Goal: Task Accomplishment & Management: Use online tool/utility

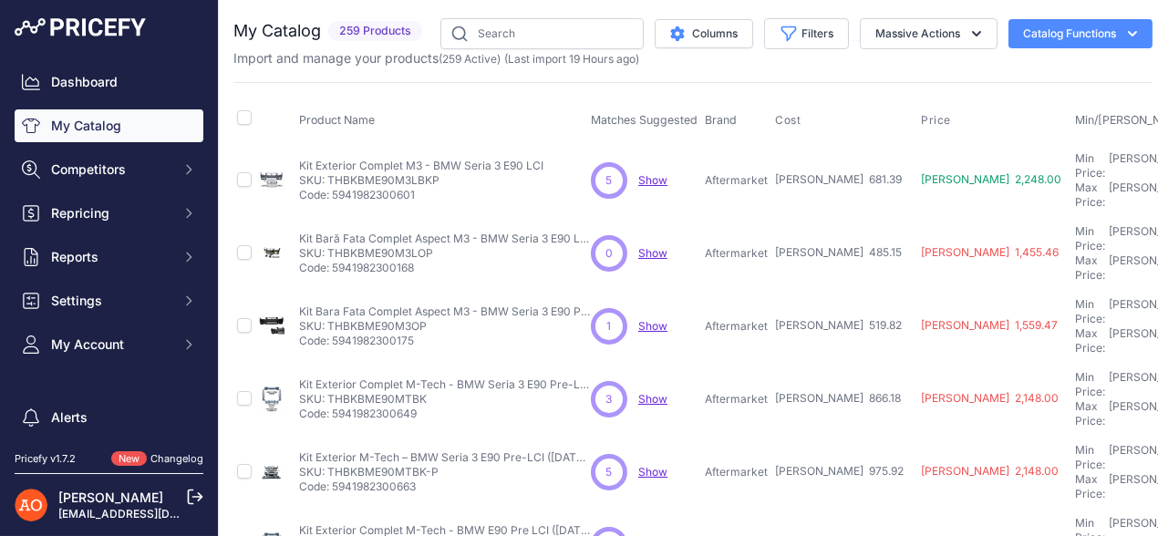
scroll to position [547, 0]
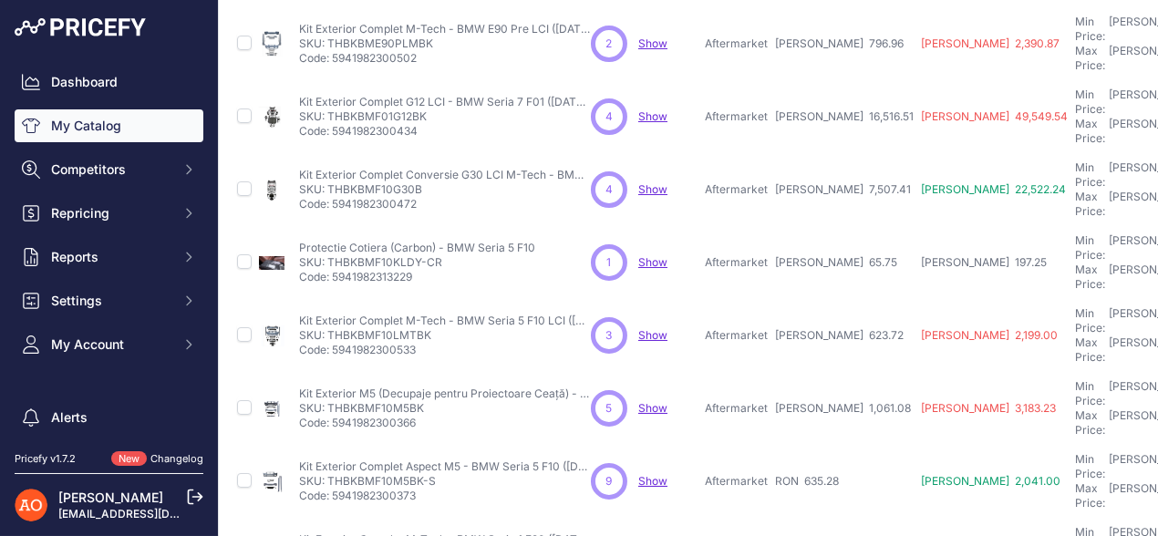
scroll to position [592, 0]
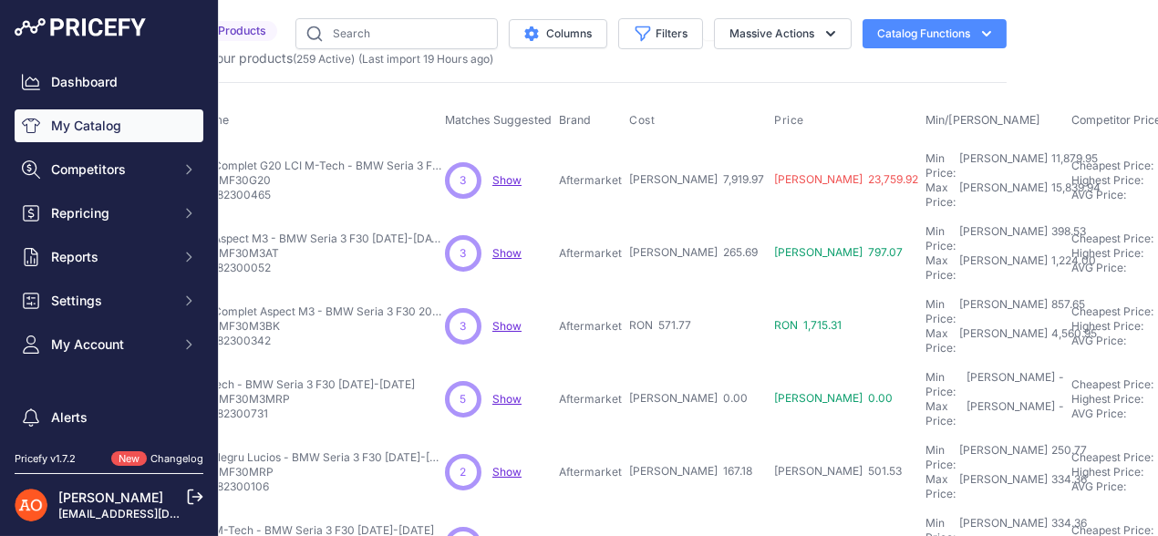
scroll to position [0, 180]
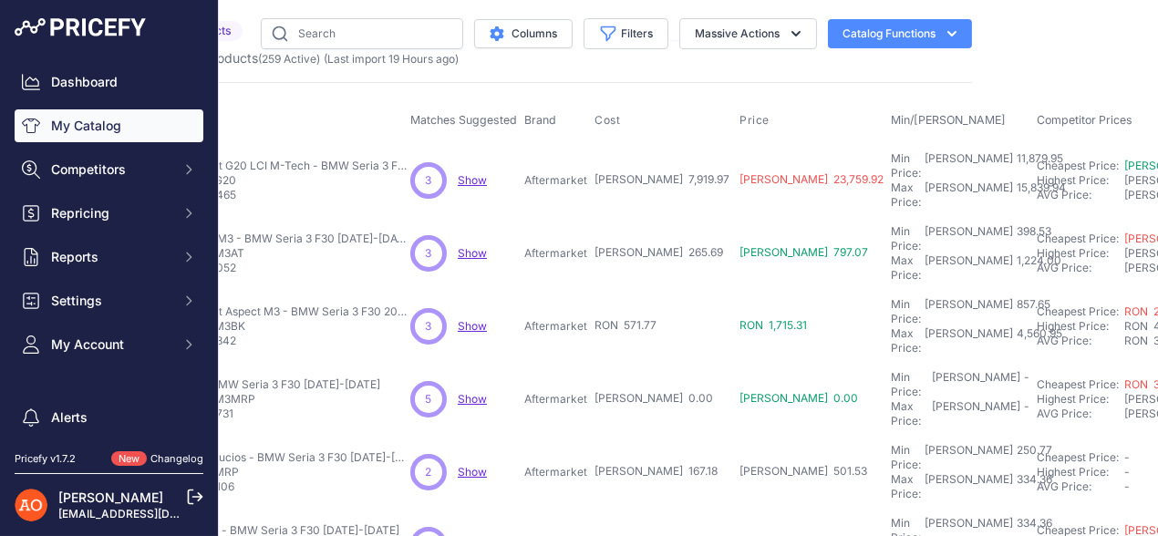
drag, startPoint x: 586, startPoint y: 171, endPoint x: 659, endPoint y: 175, distance: 73.0
click at [659, 175] on tr "Kit Exterior Complet G20 LCI M-Tech - BMW Seria 3 F30" at bounding box center [873, 180] width 1641 height 74
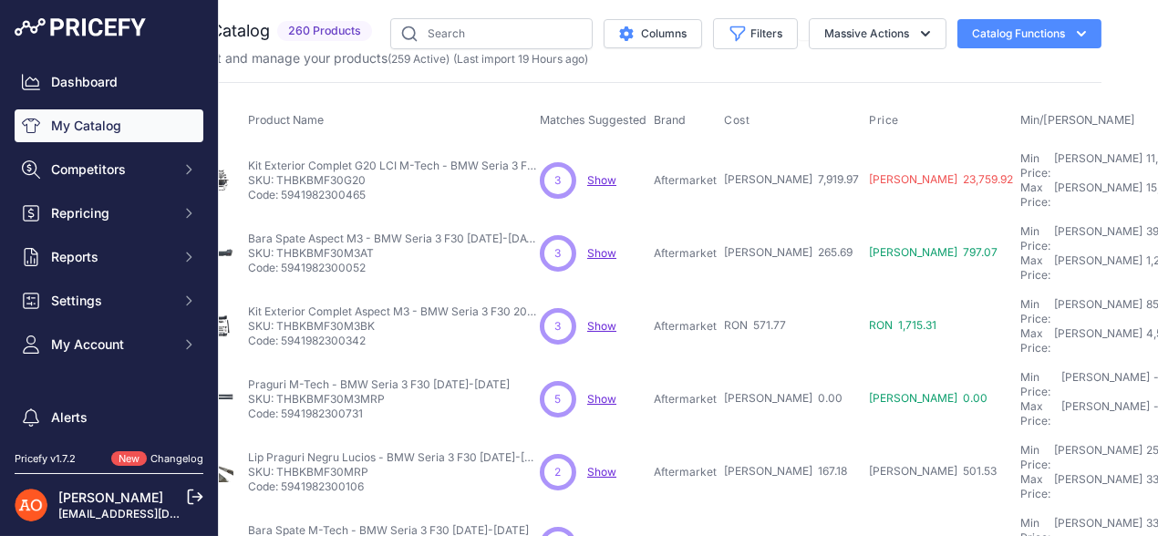
scroll to position [0, 0]
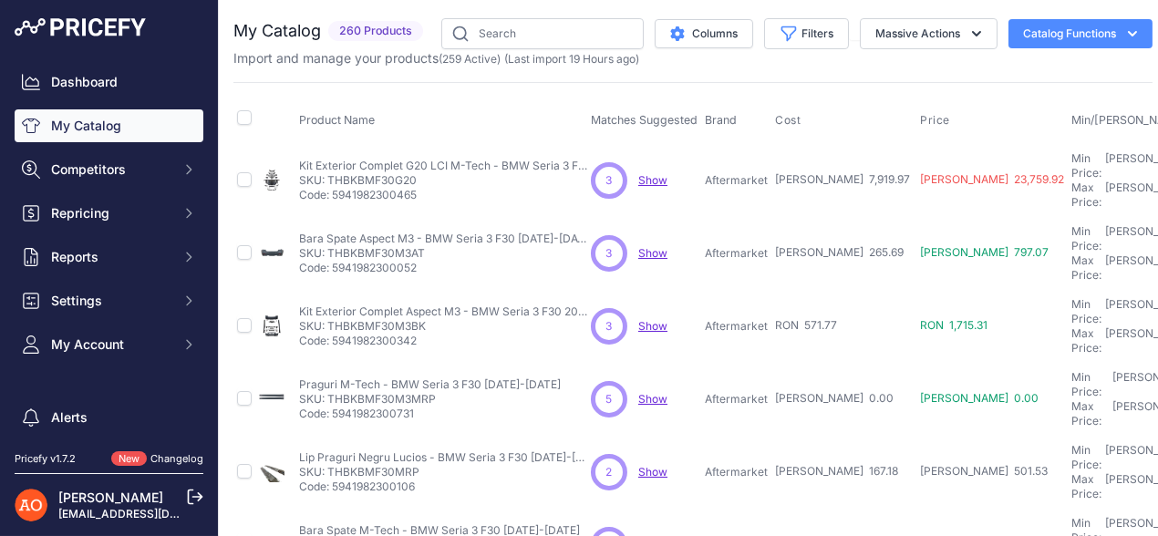
drag, startPoint x: 329, startPoint y: 170, endPoint x: 421, endPoint y: 173, distance: 92.1
click at [421, 173] on p "SKU: THBKBMF30G20" at bounding box center [445, 180] width 292 height 15
copy p "THBKBMF30G20"
drag, startPoint x: 732, startPoint y: 232, endPoint x: 775, endPoint y: 233, distance: 42.9
click at [772, 233] on tr "Bara Spate Aspect M3 - BMW Seria 3 F30 2011-2019 Show" at bounding box center [1053, 253] width 1641 height 73
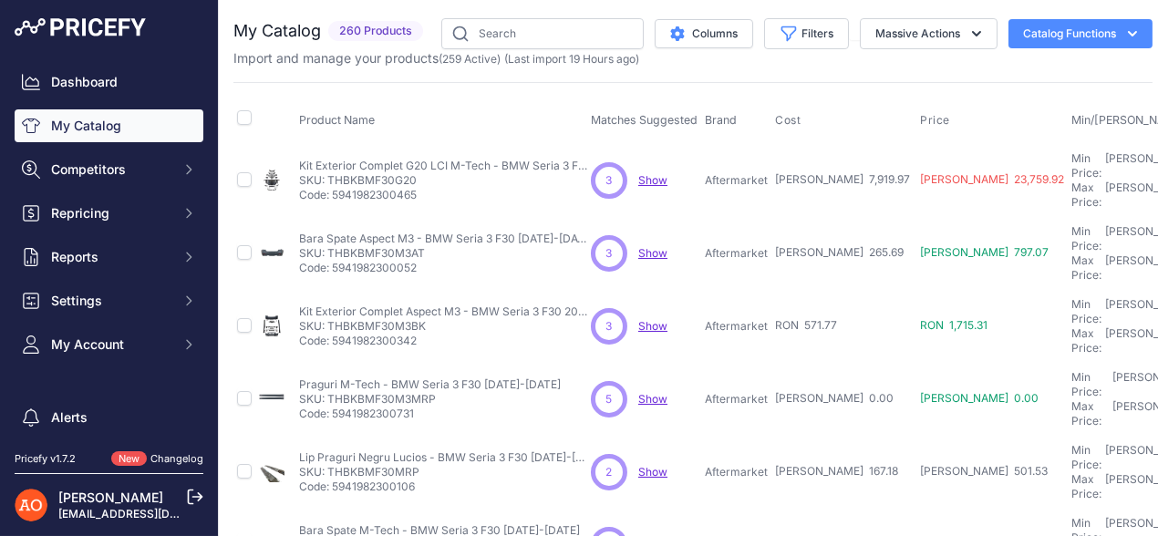
drag, startPoint x: 327, startPoint y: 231, endPoint x: 432, endPoint y: 223, distance: 105.1
click at [432, 246] on p "SKU: THBKBMF30M3AT" at bounding box center [445, 253] width 292 height 15
copy p "THBKBMF30M3AT"
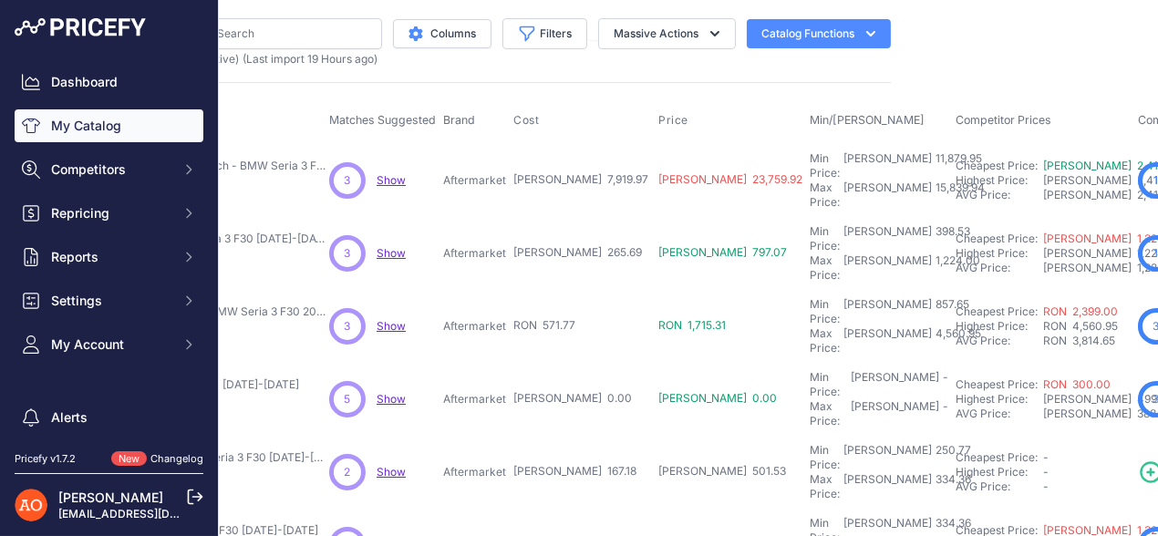
scroll to position [0, 270]
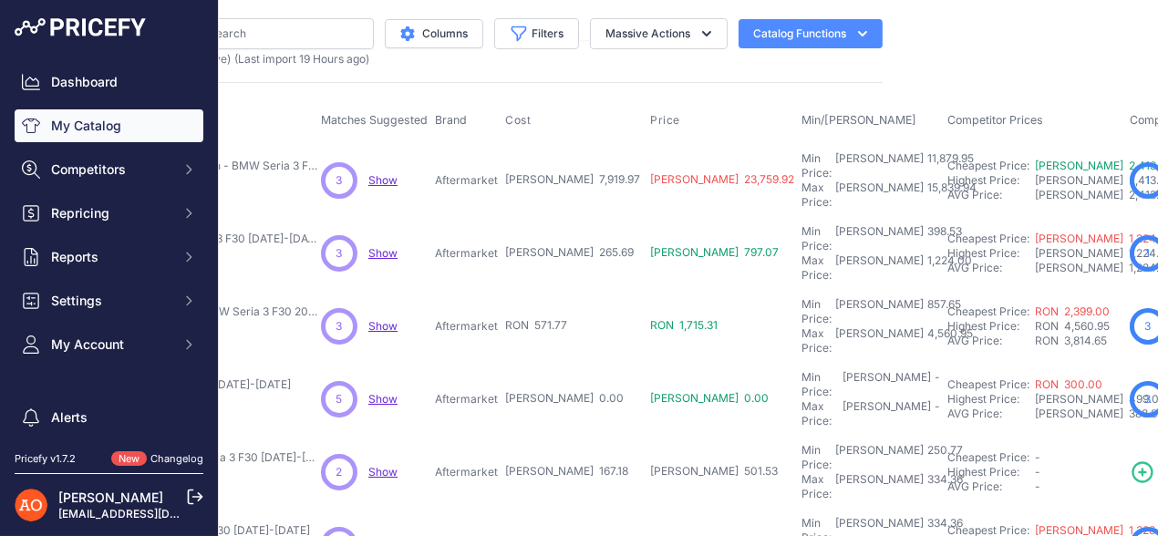
drag, startPoint x: 499, startPoint y: 289, endPoint x: 534, endPoint y: 287, distance: 34.7
click at [534, 290] on td "RON 571.77" at bounding box center [573, 326] width 145 height 73
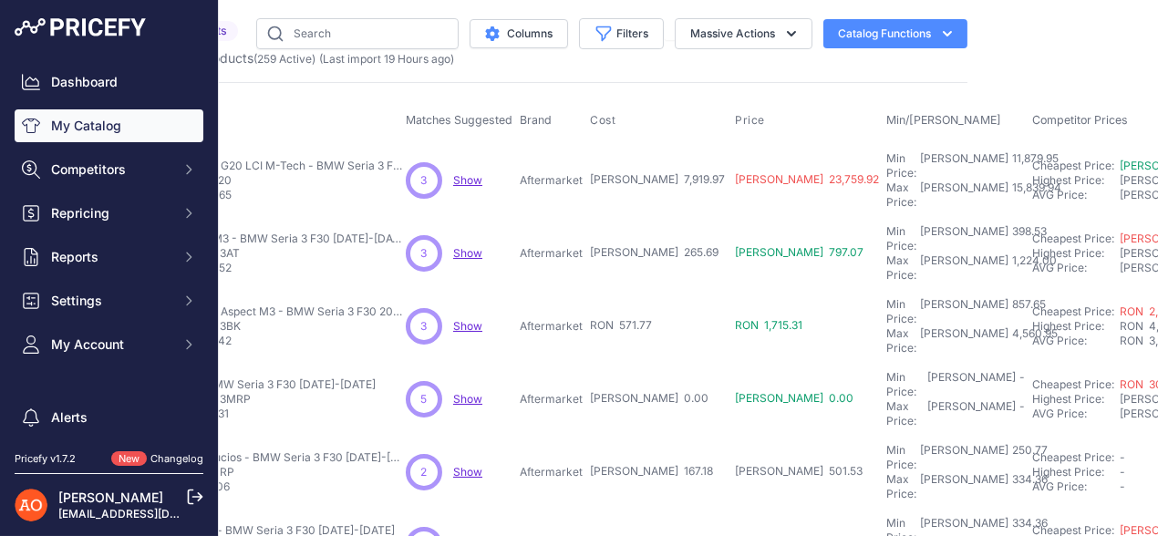
scroll to position [0, 0]
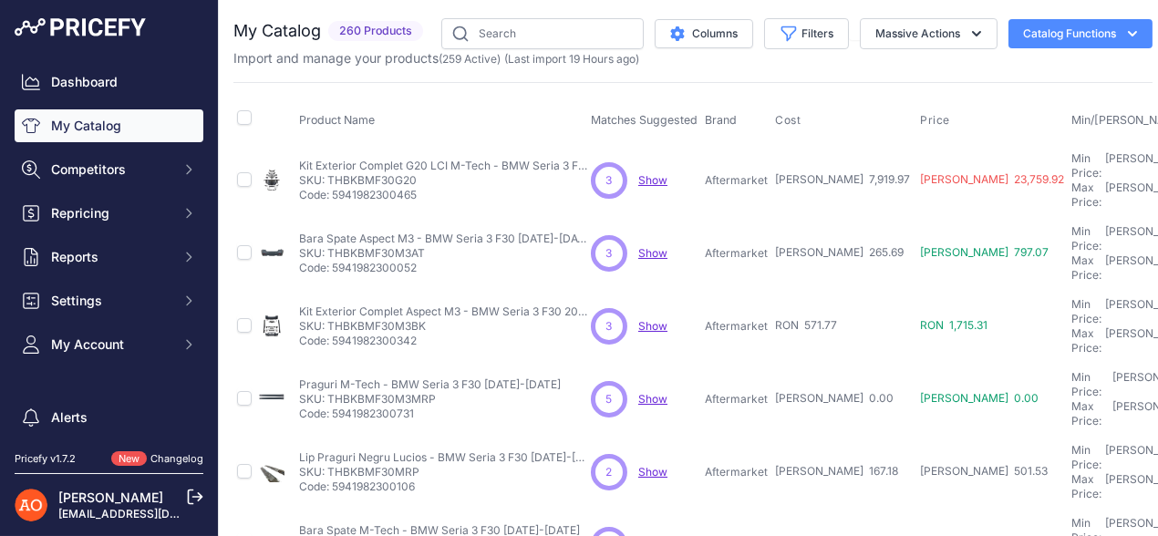
drag, startPoint x: 328, startPoint y: 288, endPoint x: 433, endPoint y: 283, distance: 105.0
click at [433, 319] on p "SKU: THBKBMF30M3BK" at bounding box center [445, 326] width 292 height 15
copy p "THBKBMF30M3BK"
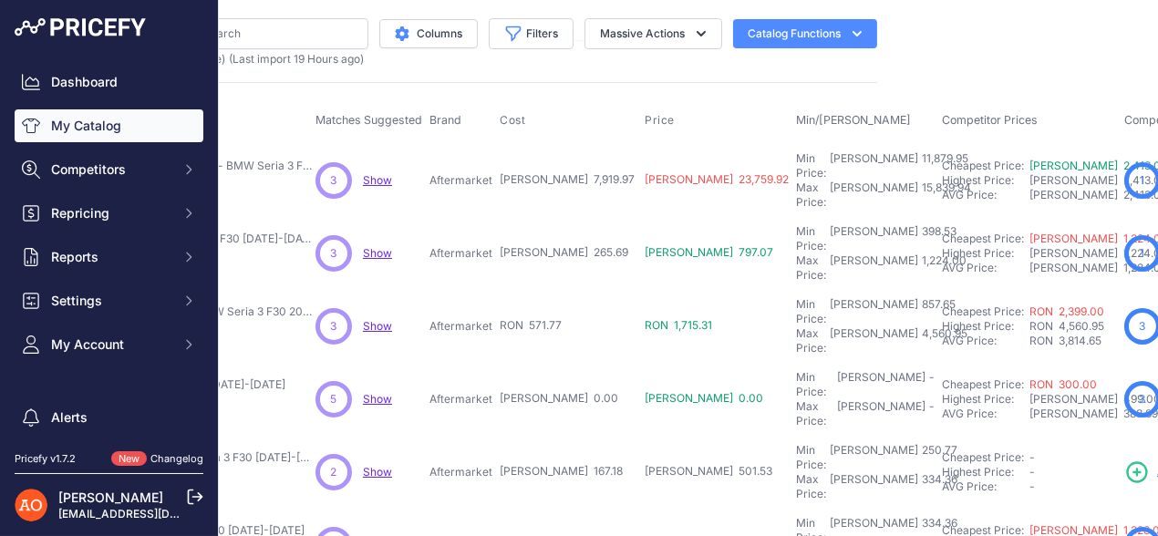
scroll to position [0, 287]
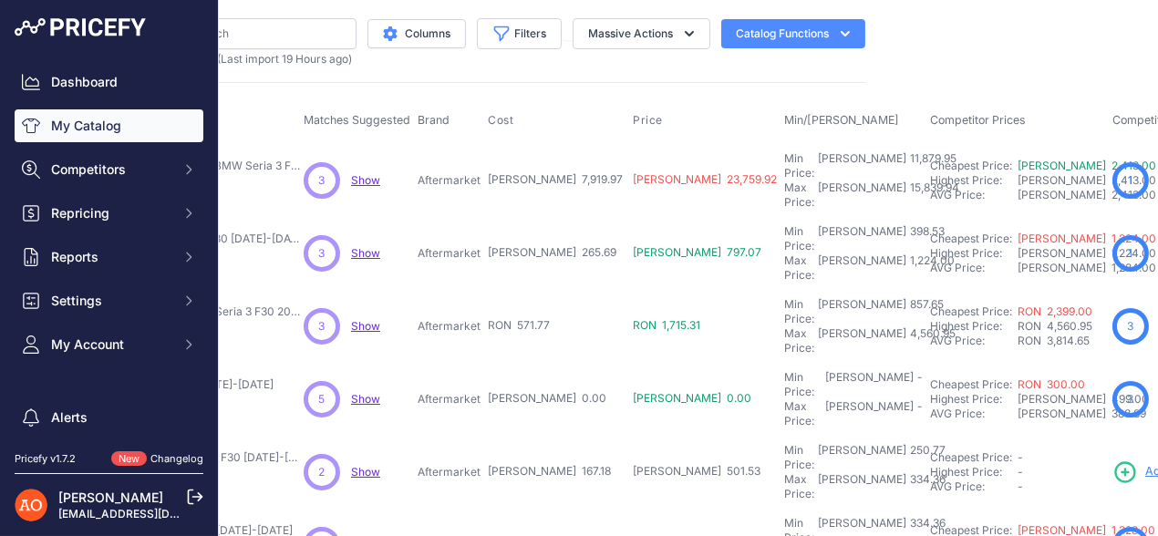
drag, startPoint x: 438, startPoint y: 343, endPoint x: 451, endPoint y: 345, distance: 13.8
click at [451, 392] on p "Aftermarket" at bounding box center [448, 399] width 63 height 15
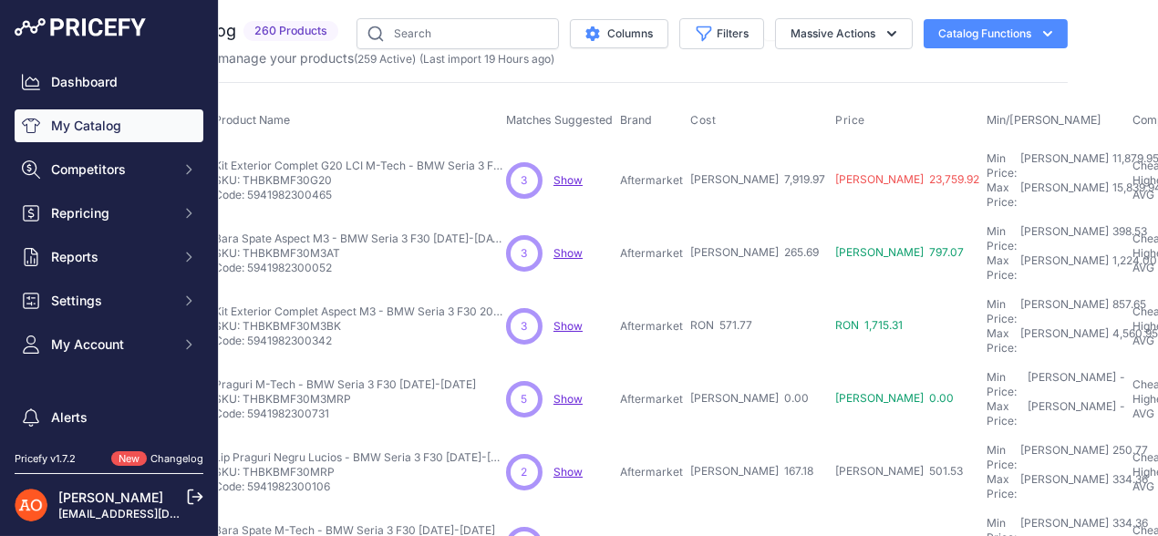
scroll to position [0, 0]
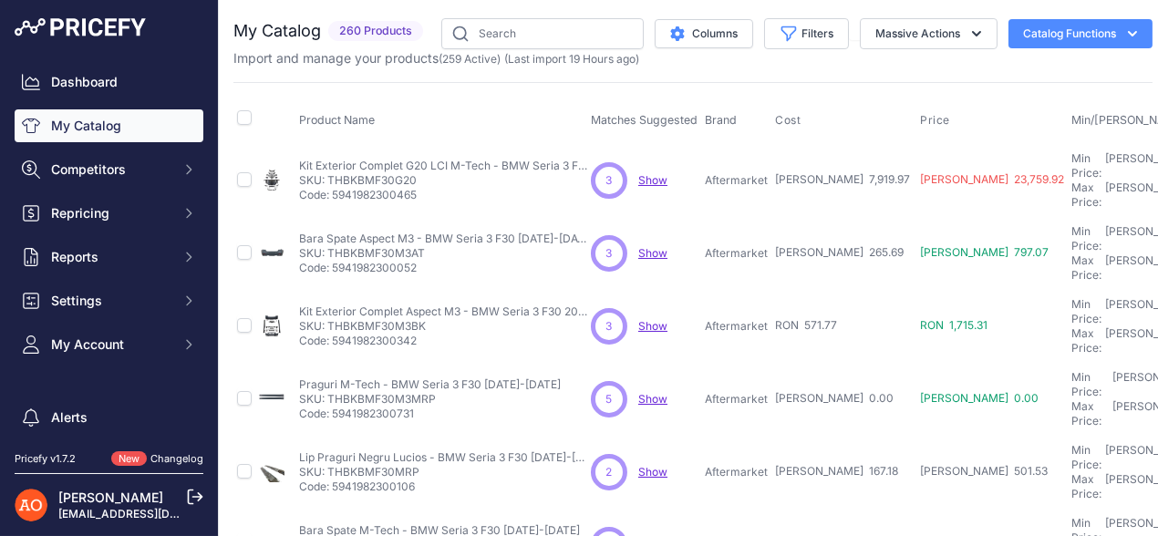
drag, startPoint x: 327, startPoint y: 351, endPoint x: 435, endPoint y: 345, distance: 107.7
click at [435, 392] on p "SKU: THBKBMF30M3MRP" at bounding box center [430, 399] width 262 height 15
copy p "THBKBMF30M3MRP"
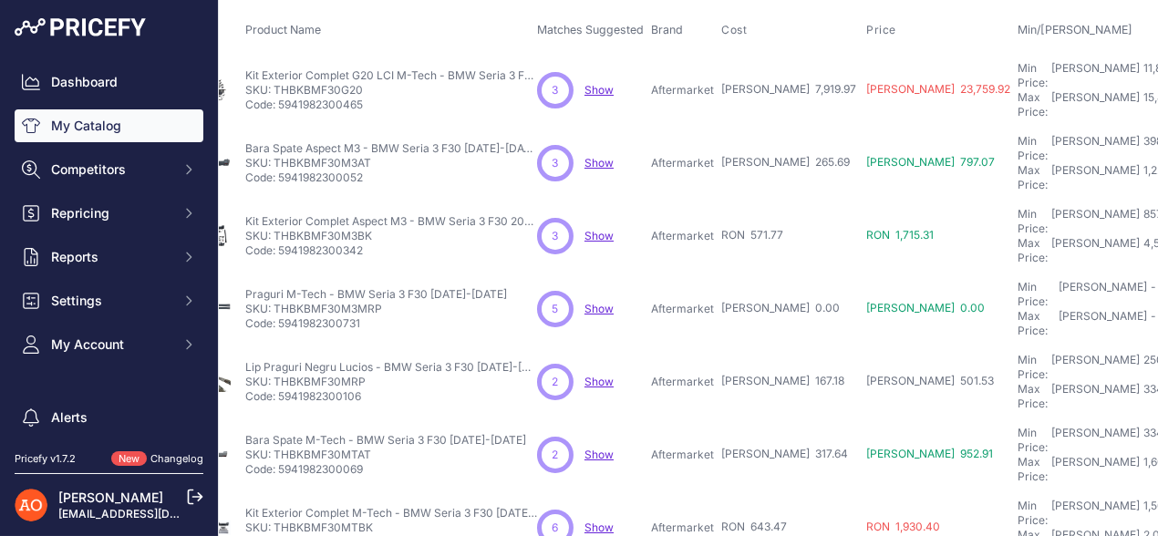
scroll to position [90, 0]
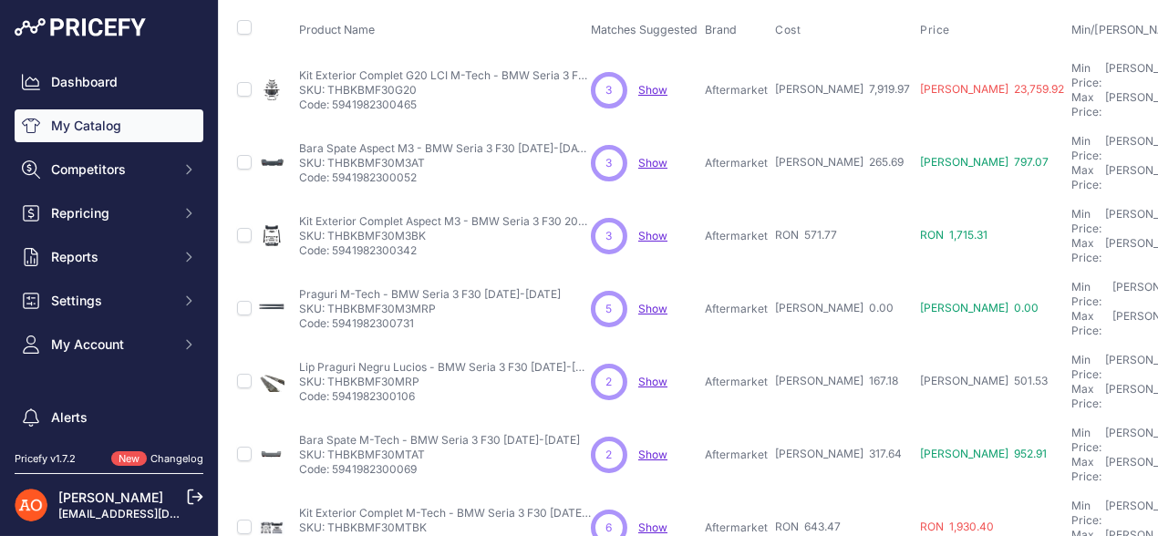
drag, startPoint x: 331, startPoint y: 313, endPoint x: 438, endPoint y: 319, distance: 107.7
click at [438, 375] on p "SKU: THBKBMF30MRP" at bounding box center [445, 382] width 292 height 15
drag, startPoint x: 325, startPoint y: 314, endPoint x: 439, endPoint y: 314, distance: 113.9
click at [439, 375] on p "SKU: THBKBMF30MRP" at bounding box center [445, 382] width 292 height 15
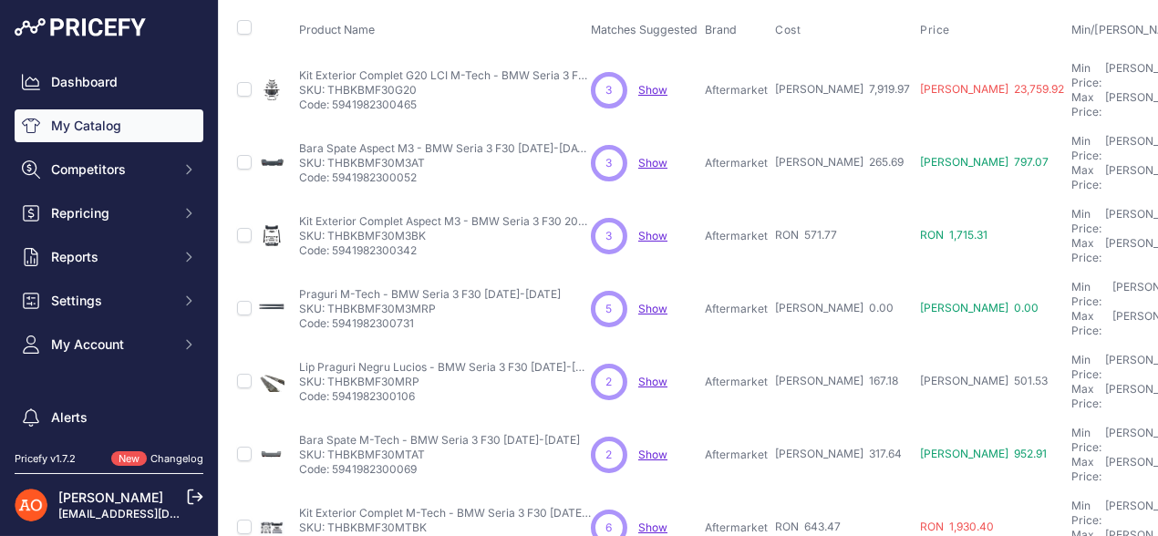
copy p "THBKBMF30MRP"
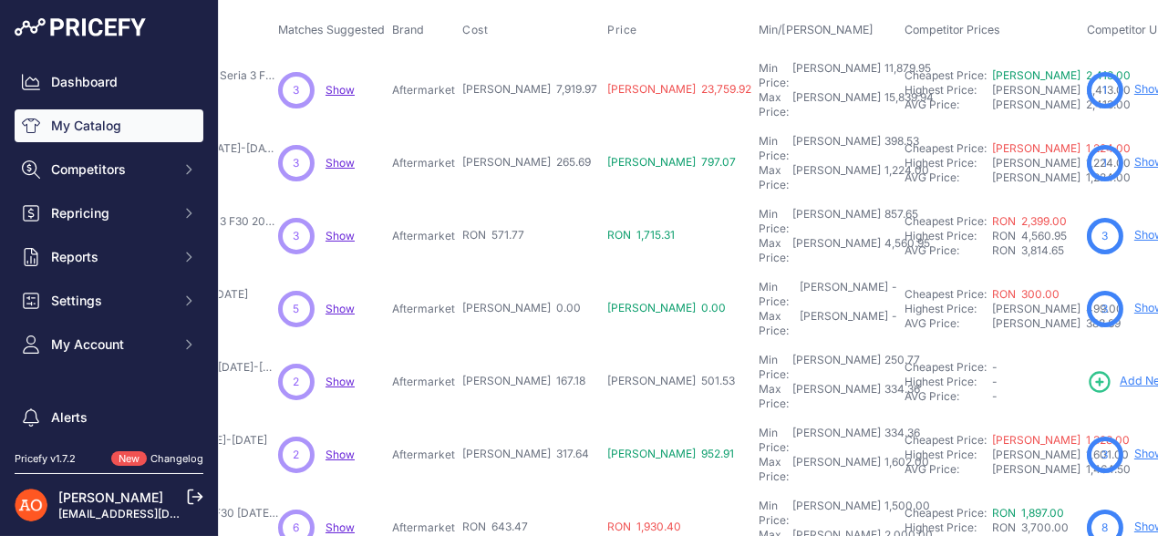
scroll to position [90, 346]
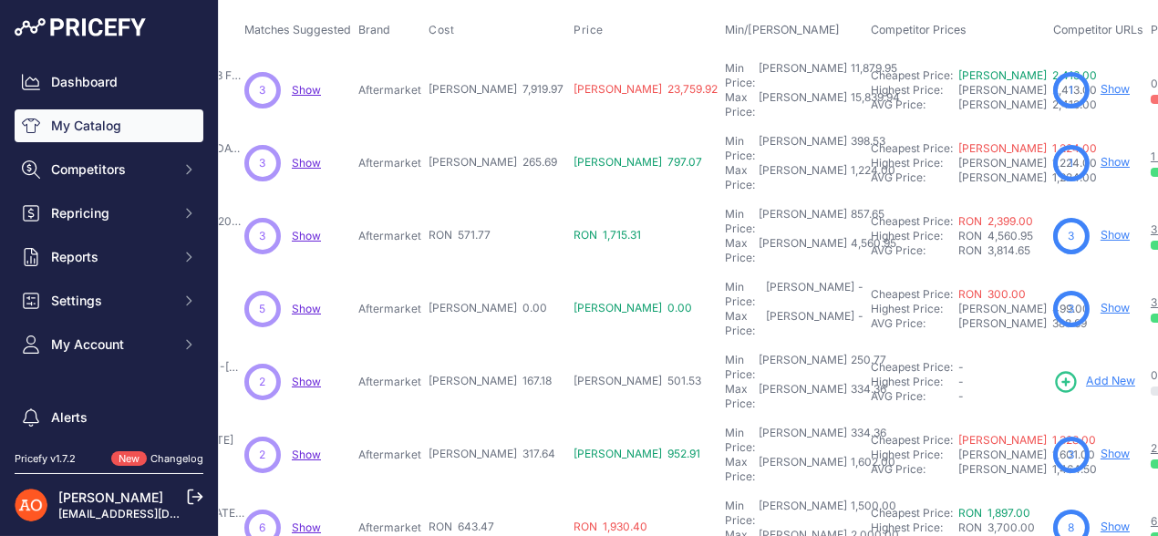
drag, startPoint x: 430, startPoint y: 366, endPoint x: 481, endPoint y: 371, distance: 51.2
click at [481, 447] on span "RON 317.64" at bounding box center [491, 454] width 127 height 14
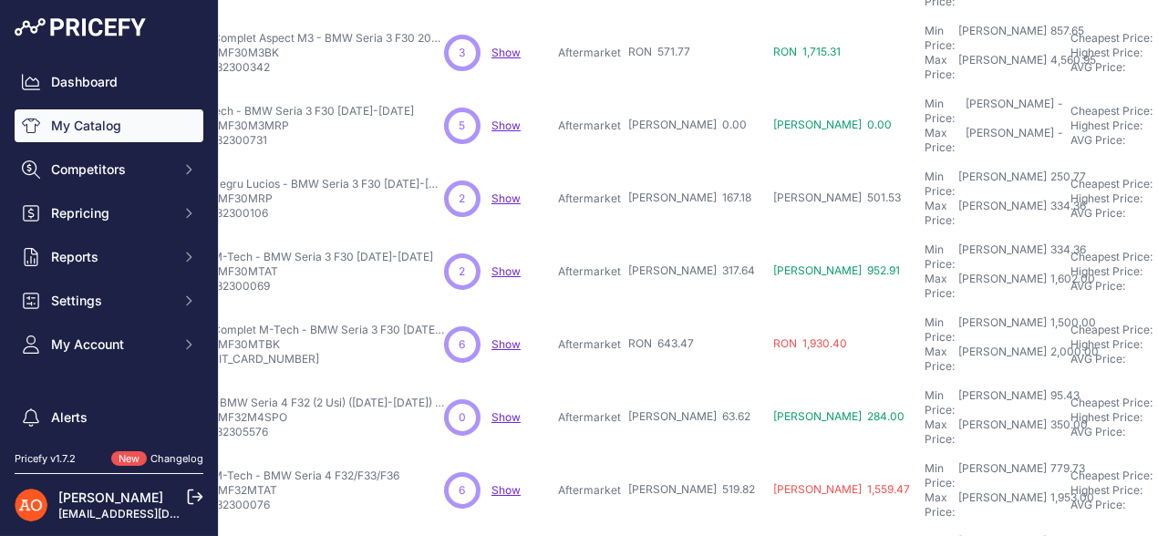
scroll to position [273, 0]
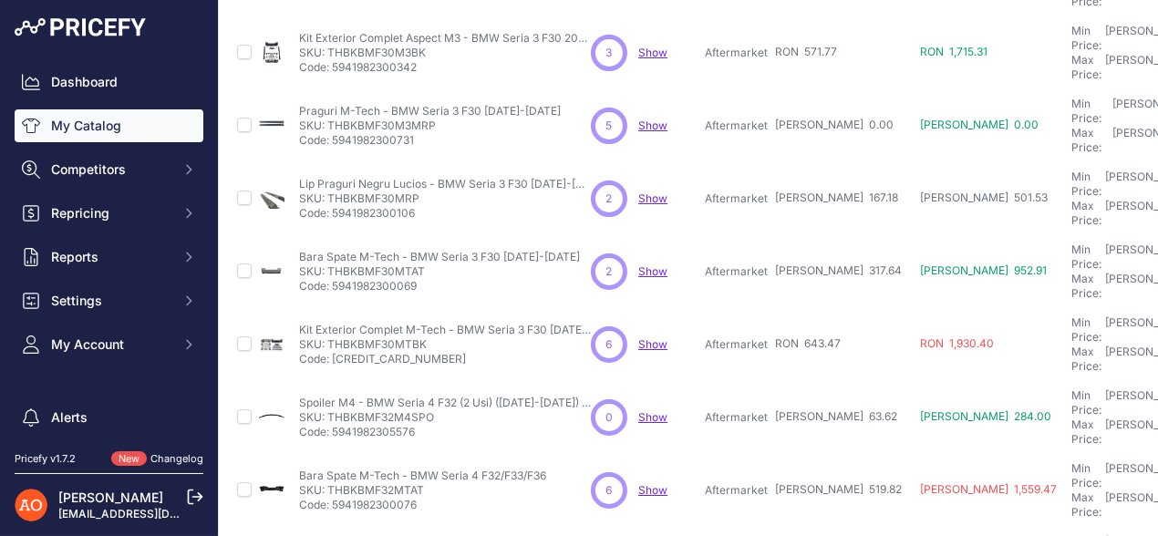
drag, startPoint x: 327, startPoint y: 188, endPoint x: 429, endPoint y: 186, distance: 102.1
click at [429, 264] on p "SKU: THBKBMF30MTAT" at bounding box center [439, 271] width 281 height 15
copy p "THBKBMF30MTAT"
drag, startPoint x: 773, startPoint y: 246, endPoint x: 829, endPoint y: 250, distance: 55.7
click at [829, 336] on span "RON 643.47" at bounding box center [808, 343] width 66 height 14
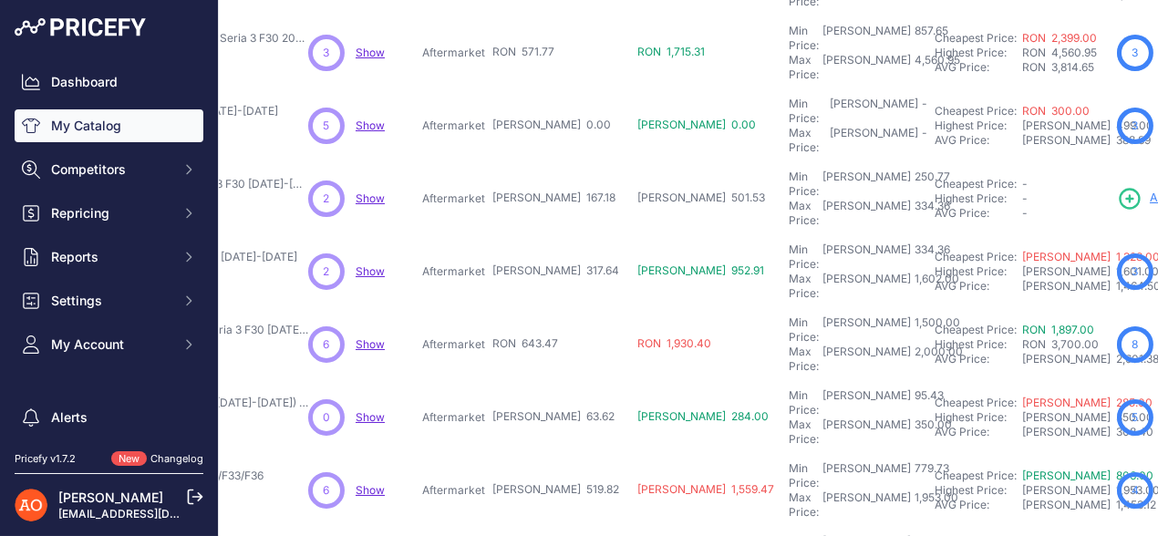
scroll to position [273, 371]
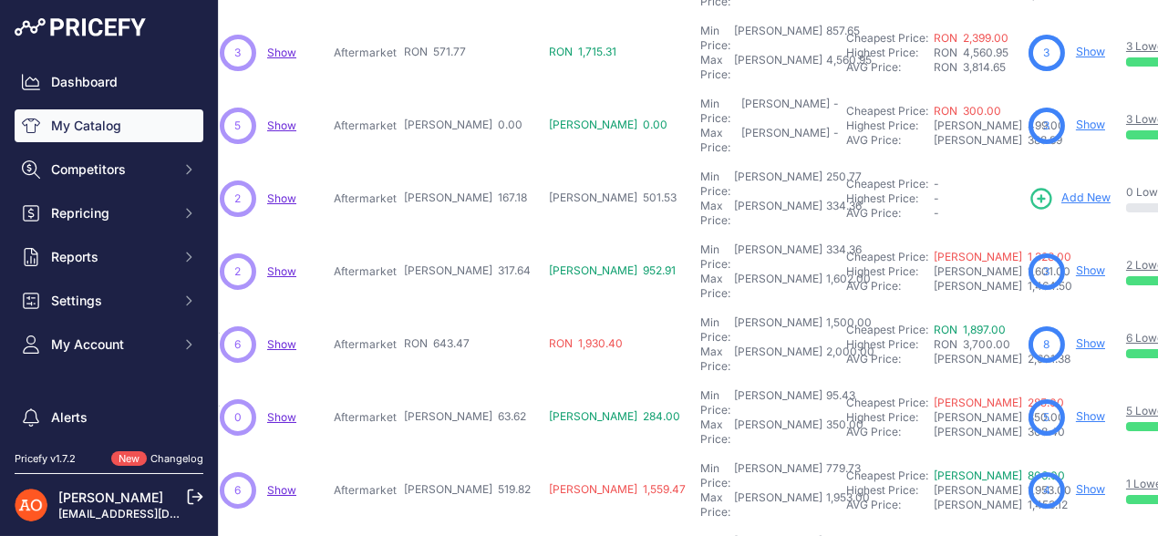
drag, startPoint x: 425, startPoint y: 310, endPoint x: 458, endPoint y: 302, distance: 33.8
click at [458, 409] on span "RON 63.62" at bounding box center [465, 416] width 122 height 14
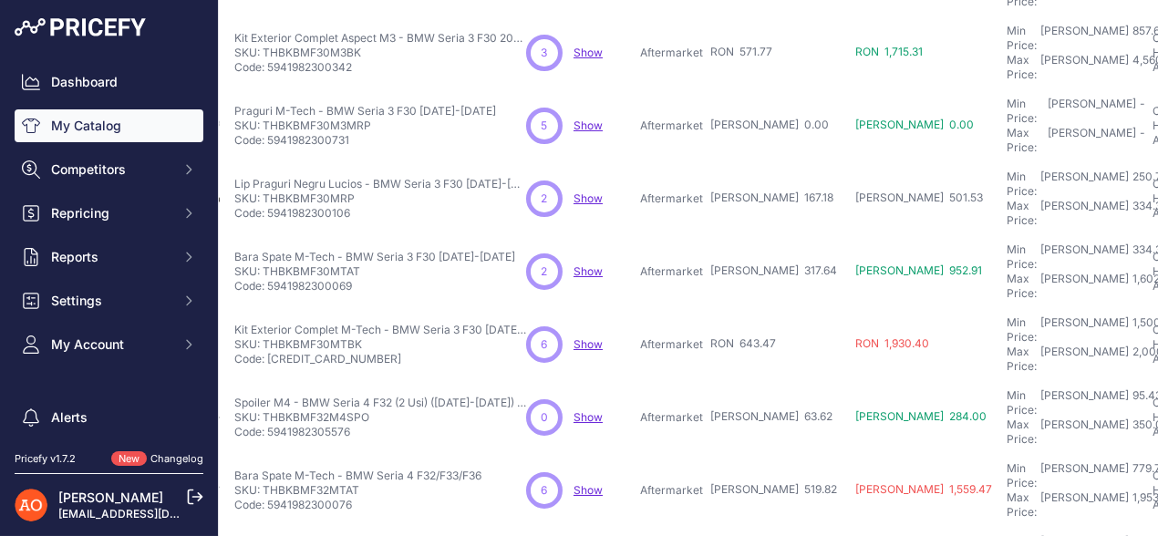
scroll to position [273, 0]
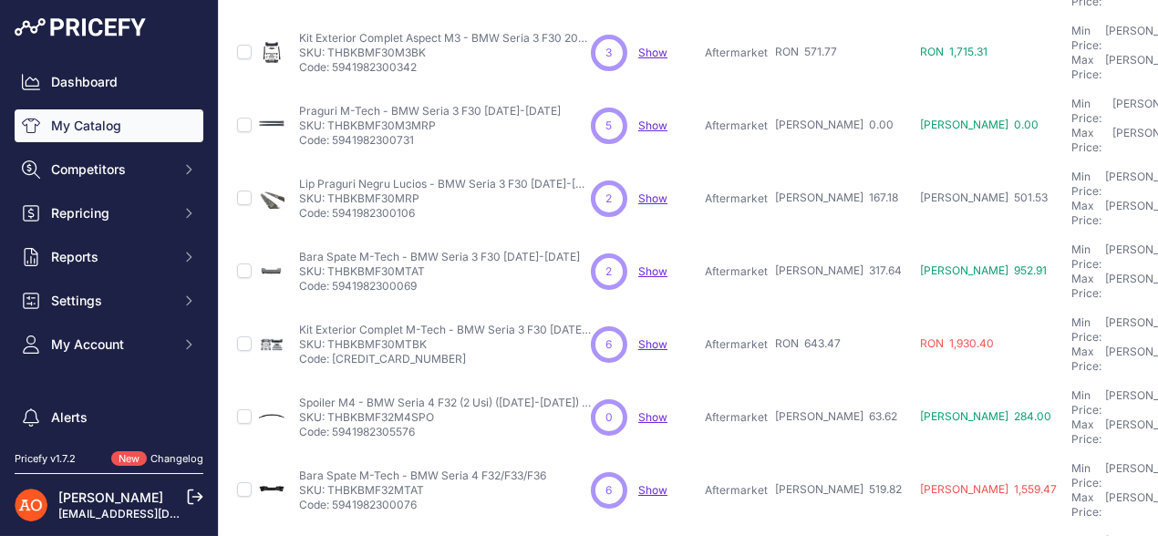
drag, startPoint x: 328, startPoint y: 306, endPoint x: 436, endPoint y: 304, distance: 107.6
click at [436, 410] on p "SKU: THBKBMF32M4SPO" at bounding box center [445, 417] width 292 height 15
copy p "THBKBMF32M4SPO"
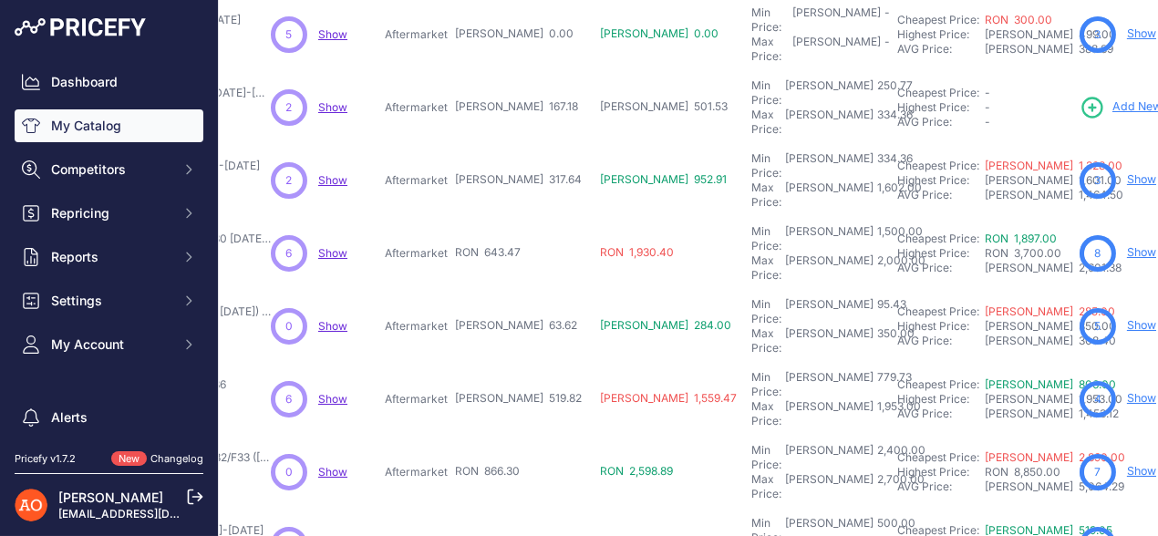
scroll to position [365, 322]
drag, startPoint x: 426, startPoint y: 266, endPoint x: 458, endPoint y: 271, distance: 33.1
click at [458, 363] on tr "Bara Spate M-Tech - BMW Seria 4 F32/F33/F36" at bounding box center [732, 399] width 1641 height 73
drag, startPoint x: 420, startPoint y: 329, endPoint x: 485, endPoint y: 330, distance: 64.7
click at [485, 436] on tr "Kit Exterior Complet M-Tech - BMW Seria 4 F32/F33 (2013-2019)" at bounding box center [732, 472] width 1641 height 73
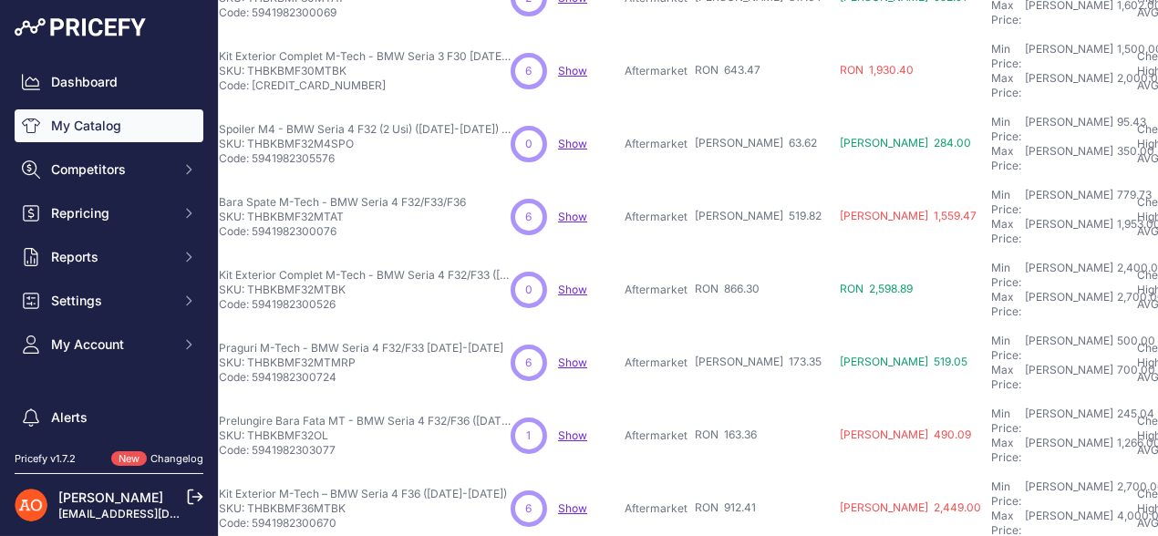
scroll to position [547, 0]
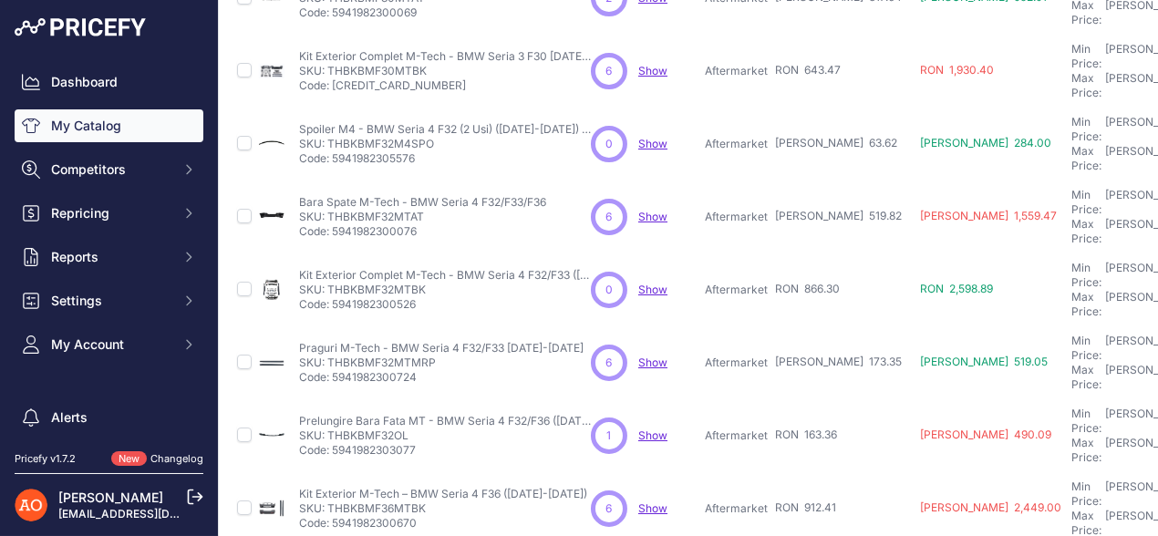
drag, startPoint x: 327, startPoint y: 148, endPoint x: 446, endPoint y: 155, distance: 118.7
click at [446, 283] on p "SKU: THBKBMF32MTBK" at bounding box center [445, 290] width 292 height 15
copy p "THBKBMF32MTBK"
click at [328, 355] on p "SKU: THBKBMF32MTMRP" at bounding box center [441, 362] width 284 height 15
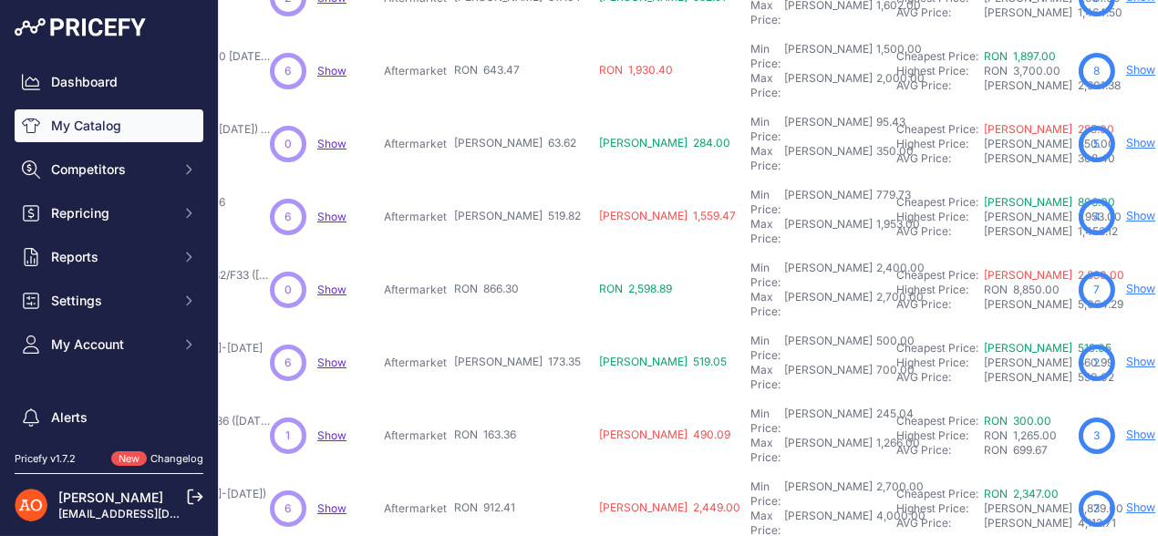
scroll to position [547, 329]
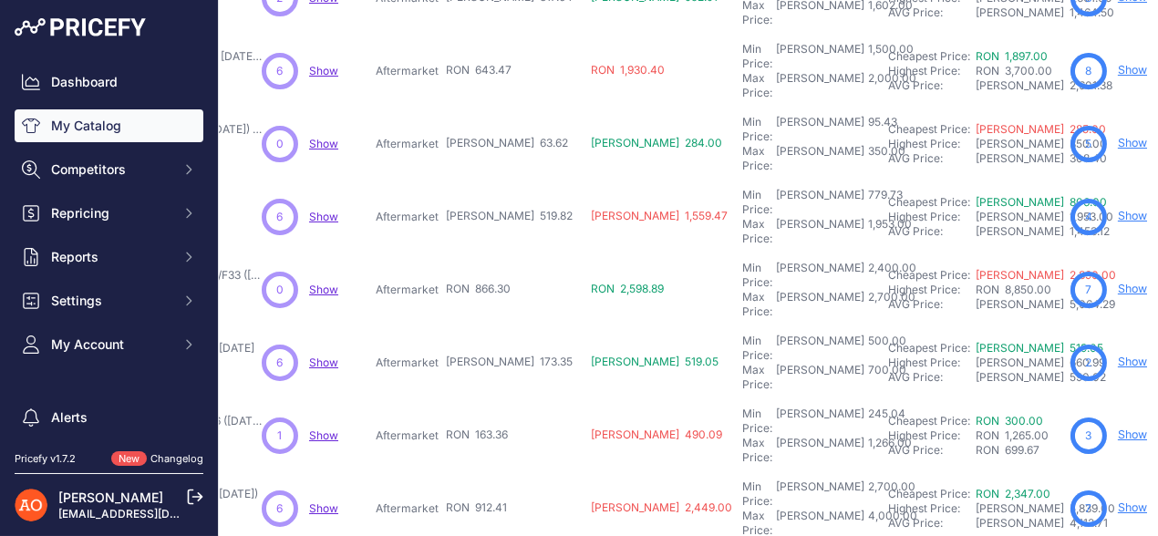
drag, startPoint x: 387, startPoint y: 209, endPoint x: 442, endPoint y: 217, distance: 55.3
click at [442, 326] on tr "Praguri M-Tech - BMW Seria 4 F32/F33 2015-2019 Show" at bounding box center [724, 362] width 1641 height 73
drag, startPoint x: 400, startPoint y: 266, endPoint x: 457, endPoint y: 274, distance: 57.1
click at [451, 399] on tr "Prelungire Bara Fata MT - BMW Seria 4 F32/F36 (2014-2020) Negru Lucios" at bounding box center [724, 435] width 1641 height 73
drag, startPoint x: 403, startPoint y: 317, endPoint x: 450, endPoint y: 323, distance: 47.7
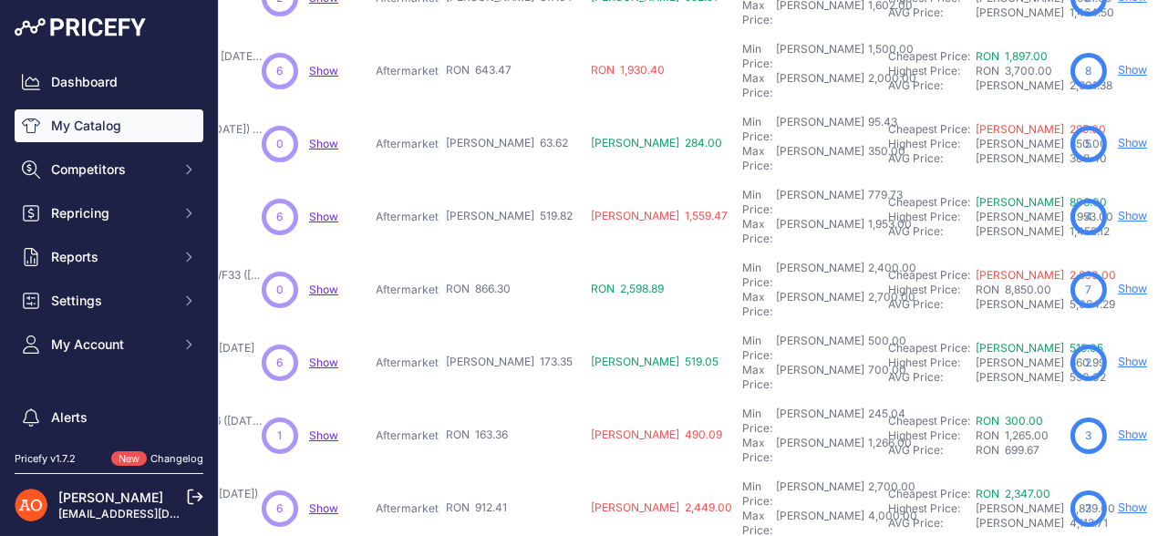
click at [449, 472] on tr "Kit Exterior M-Tech – BMW Seria 4 F36 (2013-2019) Show" at bounding box center [724, 508] width 1641 height 73
drag, startPoint x: 411, startPoint y: 383, endPoint x: 479, endPoint y: 383, distance: 67.4
drag, startPoint x: 410, startPoint y: 438, endPoint x: 488, endPoint y: 444, distance: 77.7
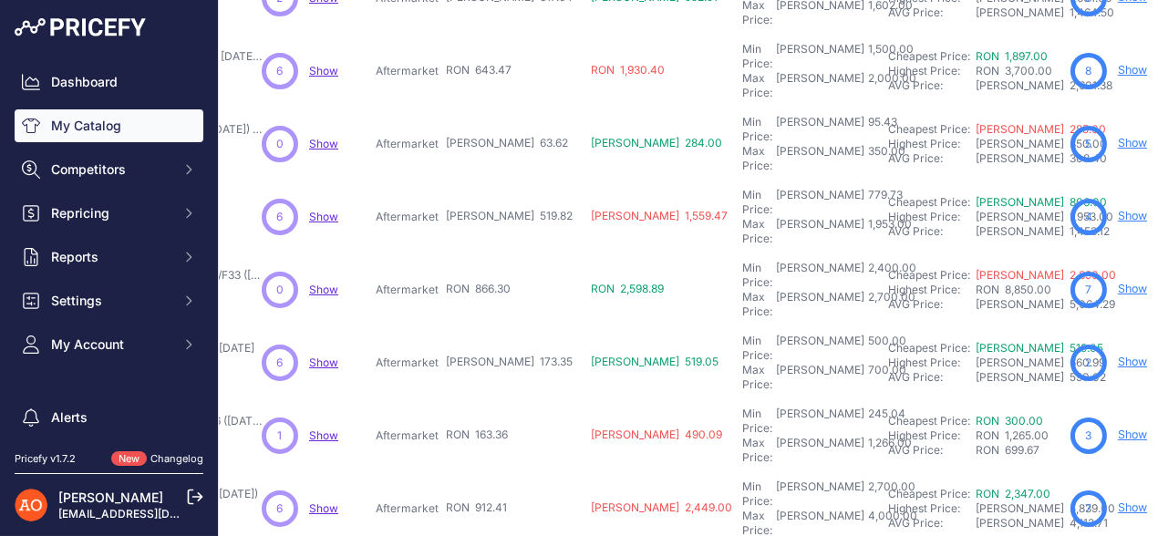
drag, startPoint x: 986, startPoint y: 440, endPoint x: 996, endPoint y: 476, distance: 36.9
click at [996, 476] on main "Close You are not connected to the internet." at bounding box center [693, 268] width 948 height 536
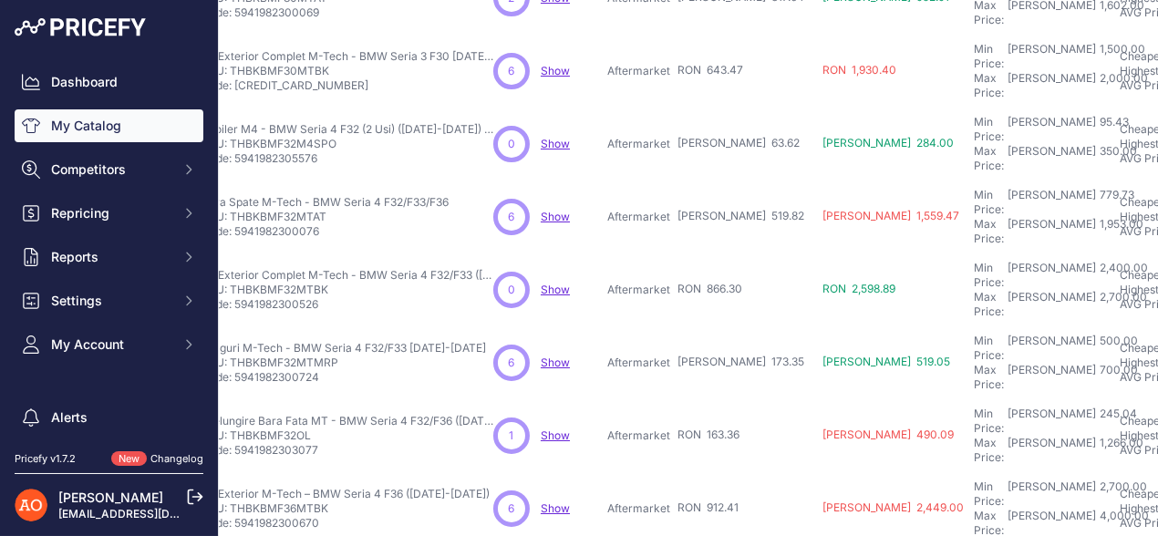
scroll to position [547, 0]
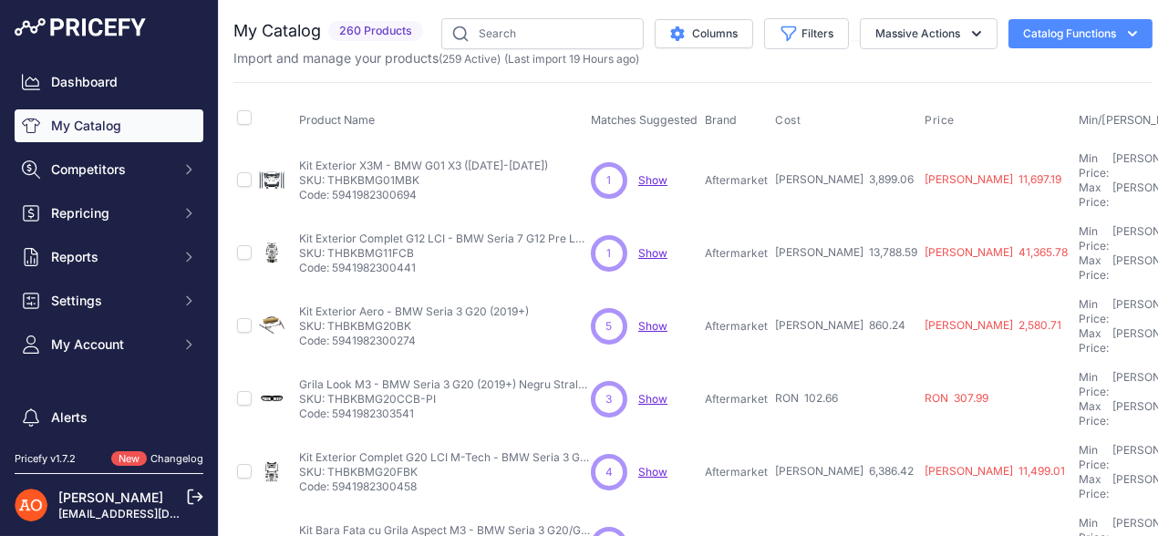
drag, startPoint x: 326, startPoint y: 172, endPoint x: 440, endPoint y: 173, distance: 113.9
click at [440, 173] on p "SKU: THBKBMG01MBK" at bounding box center [423, 180] width 249 height 15
copy p "THBKBMG01MBK"
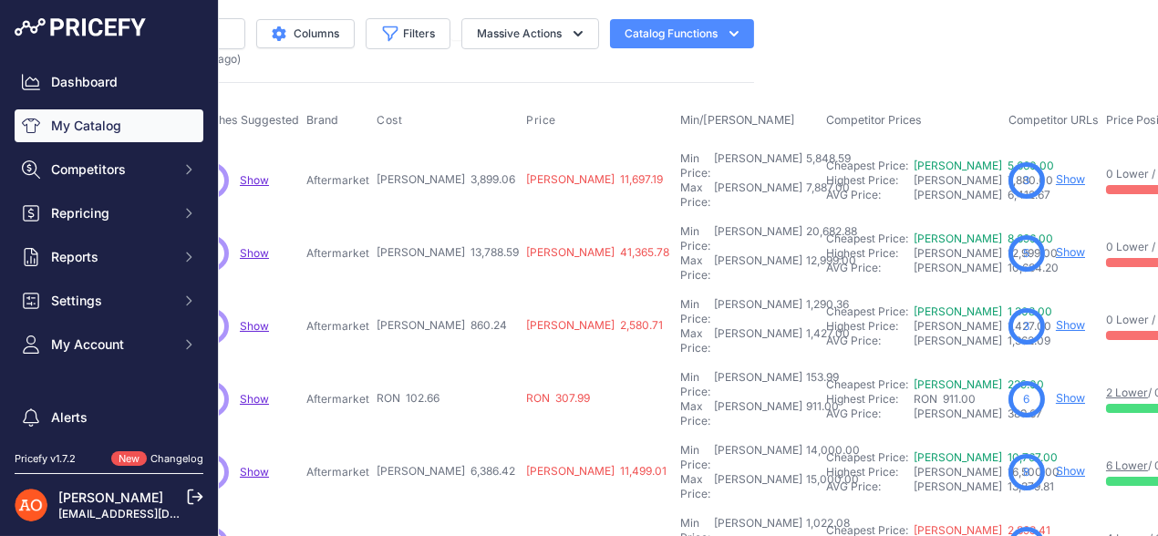
scroll to position [0, 401]
drag, startPoint x: 345, startPoint y: 230, endPoint x: 463, endPoint y: 223, distance: 118.7
click at [463, 223] on tr "Kit Exterior Complet G12 LCI - BMW Seria 7 G12 Pre LCI (2015-2019)" at bounding box center [656, 253] width 1648 height 73
drag, startPoint x: 348, startPoint y: 282, endPoint x: 372, endPoint y: 283, distance: 23.8
click at [372, 290] on tr "Kit Exterior Aero - BMW Seria 3 G20 (2019+)" at bounding box center [656, 326] width 1648 height 73
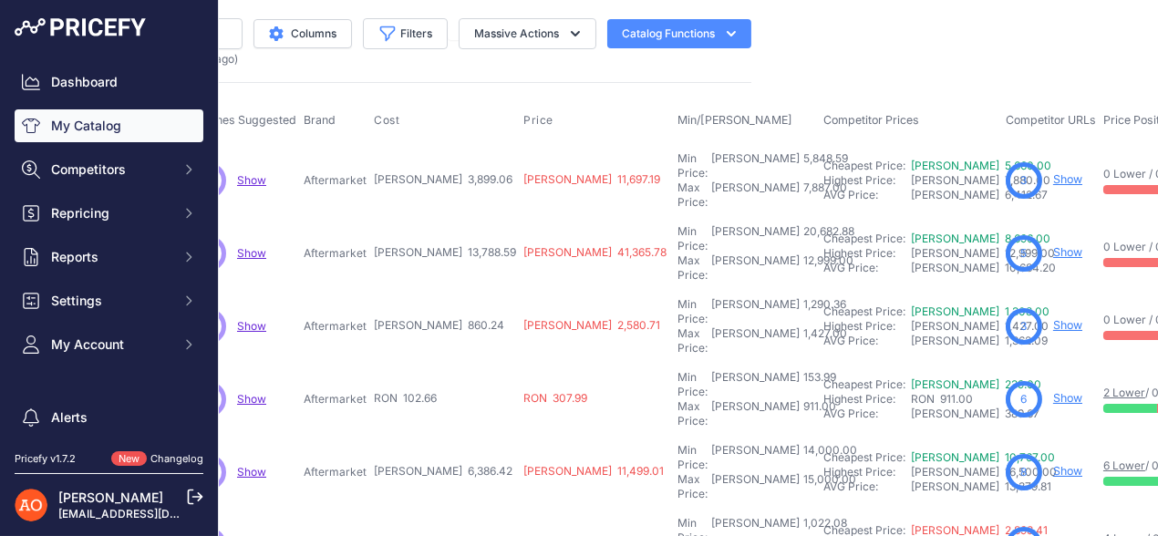
drag, startPoint x: 378, startPoint y: 340, endPoint x: 433, endPoint y: 343, distance: 54.8
click at [412, 391] on span "RON 102.66" at bounding box center [405, 398] width 63 height 14
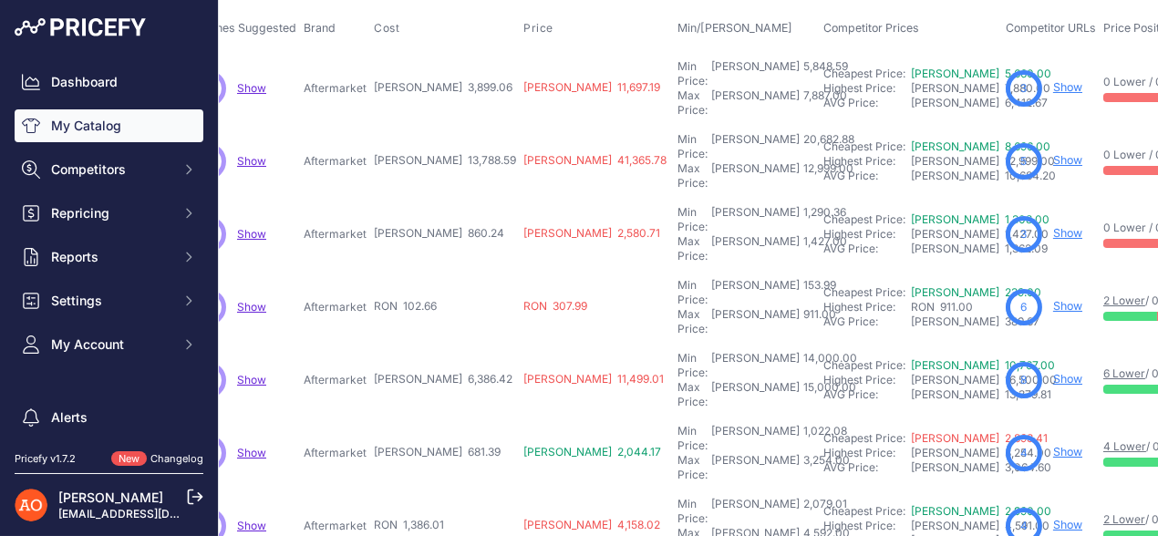
scroll to position [182, 401]
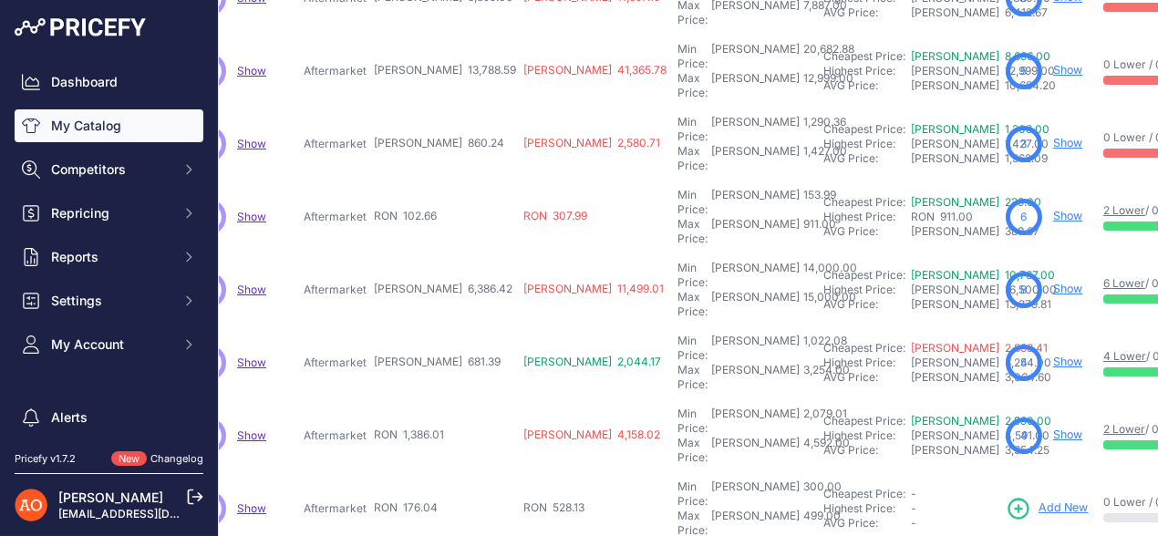
drag, startPoint x: 373, startPoint y: 212, endPoint x: 436, endPoint y: 219, distance: 63.2
click at [434, 253] on td "RON 6,386.42" at bounding box center [444, 289] width 149 height 73
drag, startPoint x: 377, startPoint y: 283, endPoint x: 429, endPoint y: 286, distance: 52.0
click at [429, 326] on td "RON 681.39" at bounding box center [444, 362] width 149 height 73
drag, startPoint x: 377, startPoint y: 335, endPoint x: 449, endPoint y: 335, distance: 72.0
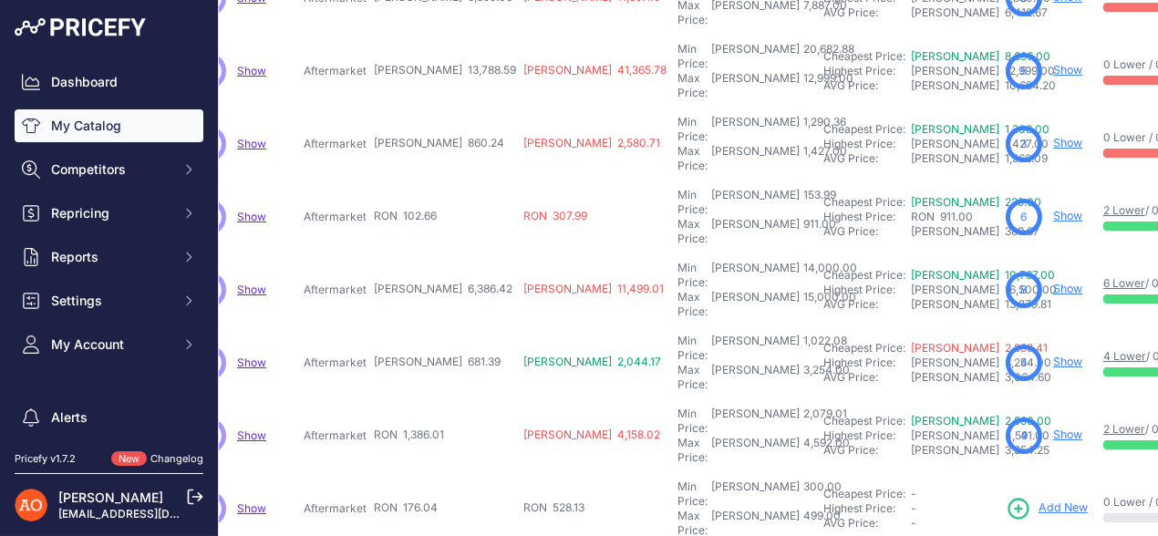
click at [449, 399] on td "RON 1,386.01" at bounding box center [444, 435] width 149 height 73
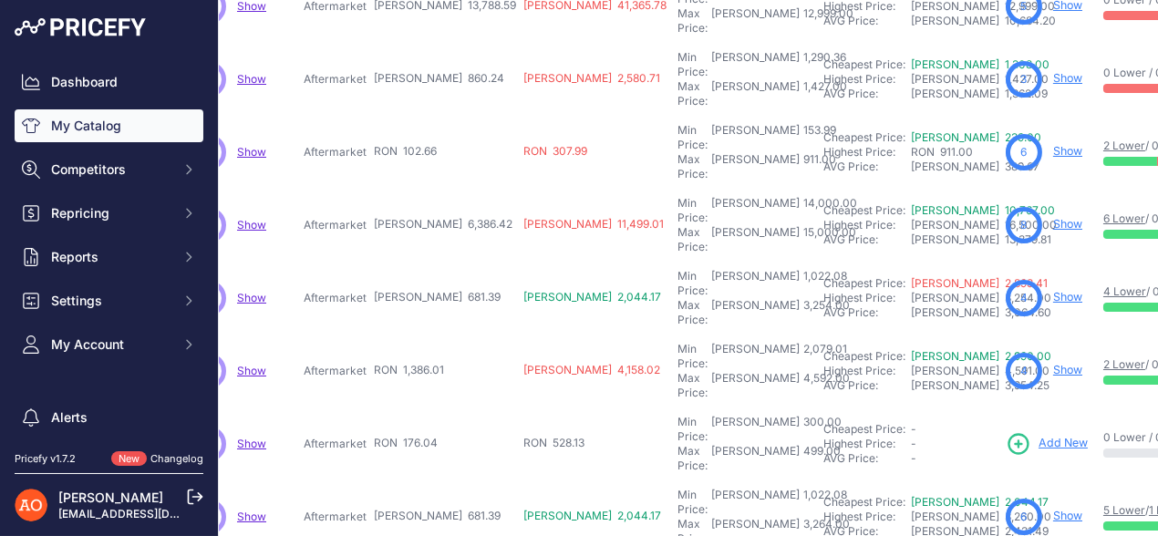
scroll to position [365, 401]
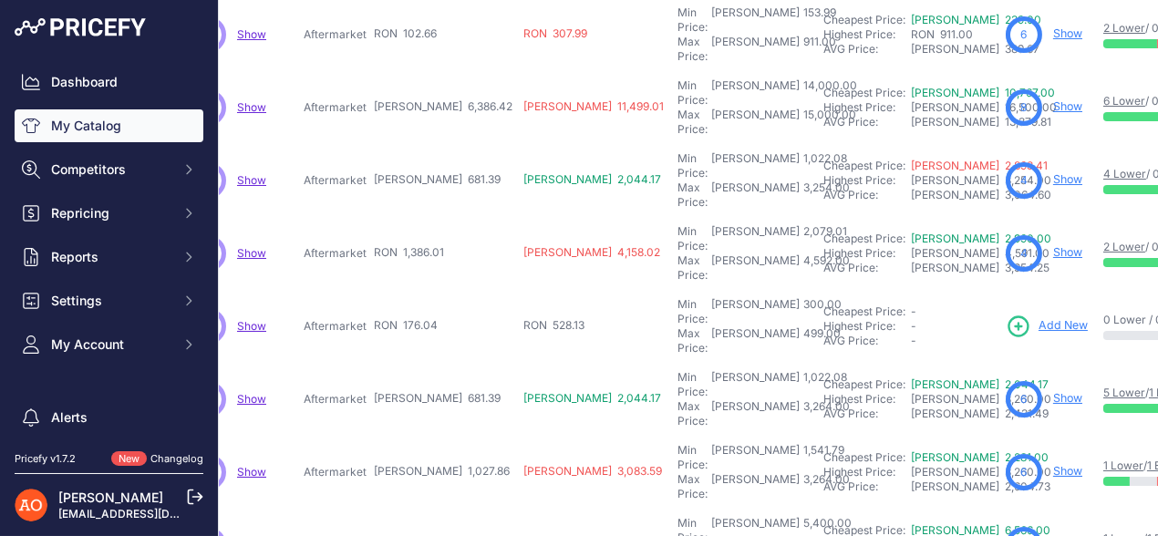
drag, startPoint x: 382, startPoint y: 160, endPoint x: 441, endPoint y: 153, distance: 59.6
click at [441, 245] on span "RON 1,386.01" at bounding box center [409, 252] width 70 height 14
drag, startPoint x: 386, startPoint y: 217, endPoint x: 434, endPoint y: 216, distance: 48.3
click at [434, 318] on span "RON 176.04" at bounding box center [406, 325] width 64 height 14
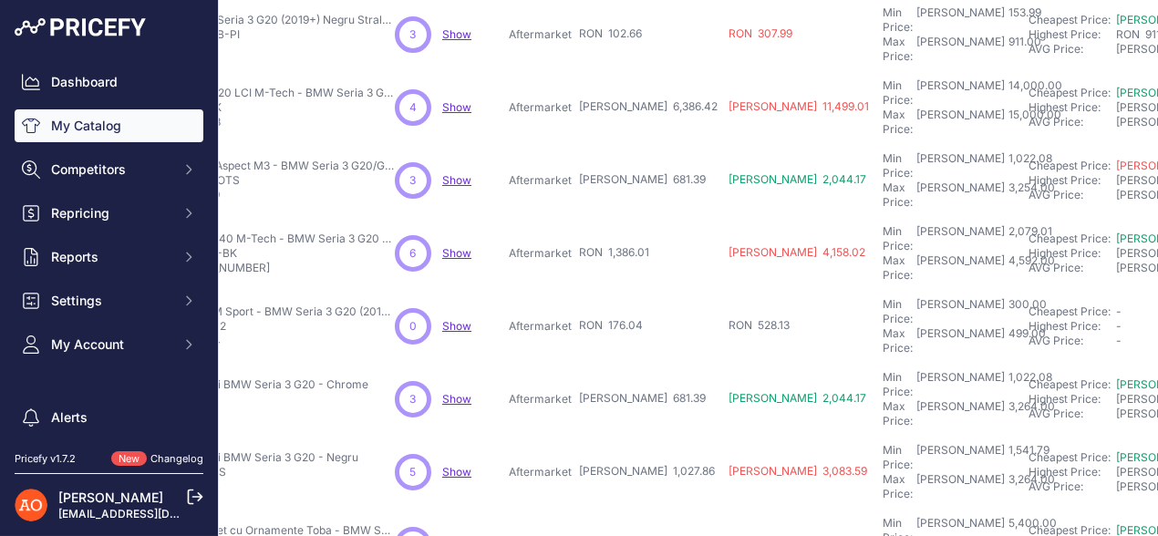
scroll to position [365, 58]
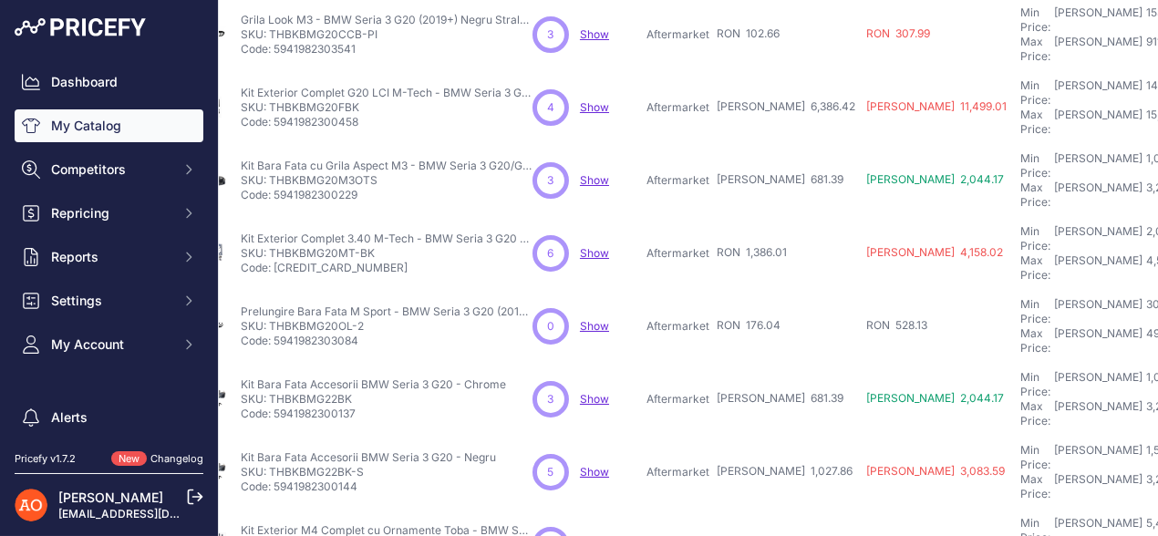
drag, startPoint x: 272, startPoint y: 218, endPoint x: 367, endPoint y: 213, distance: 95.8
click at [367, 319] on p "SKU: THBKBMG20OL-2" at bounding box center [387, 326] width 292 height 15
copy p "THBKBMG20OL-2"
drag, startPoint x: 679, startPoint y: 271, endPoint x: 786, endPoint y: 273, distance: 106.7
click at [786, 363] on tr "Kit Bara Fata Accesorii BMW Seria 3 G20 - Chrome Show" at bounding box center [999, 399] width 1648 height 73
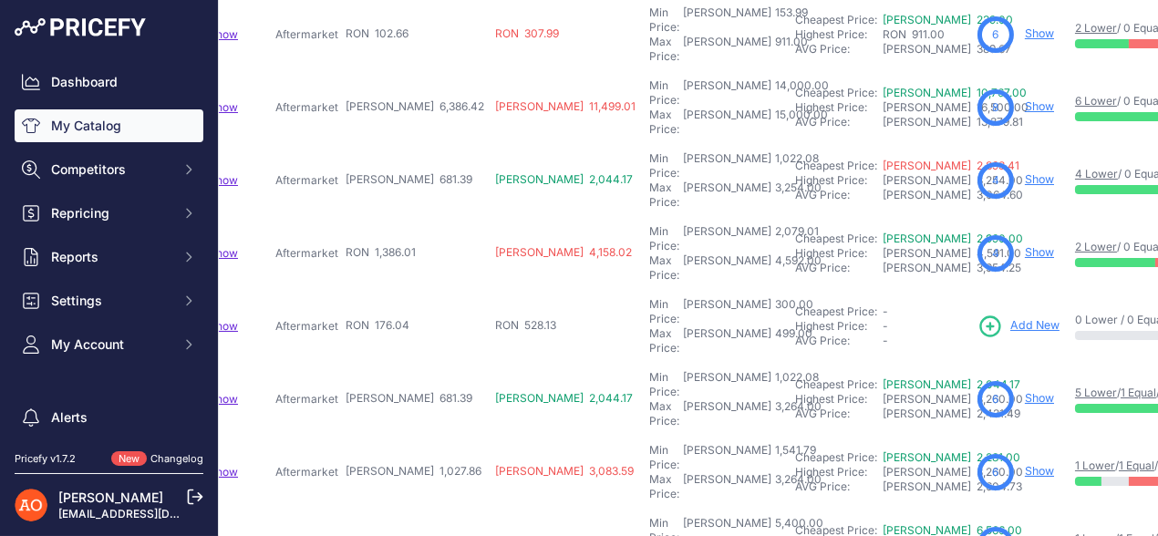
scroll to position [365, 432]
drag, startPoint x: 338, startPoint y: 328, endPoint x: 408, endPoint y: 328, distance: 70.2
click at [408, 436] on td "RON 1,027.86" at bounding box center [413, 472] width 149 height 73
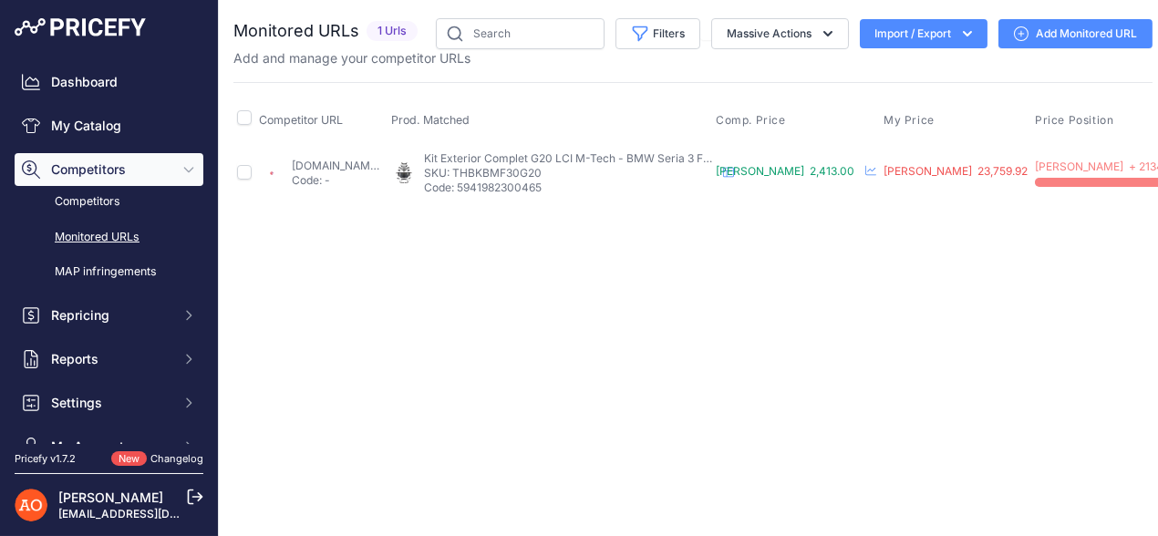
scroll to position [0, 261]
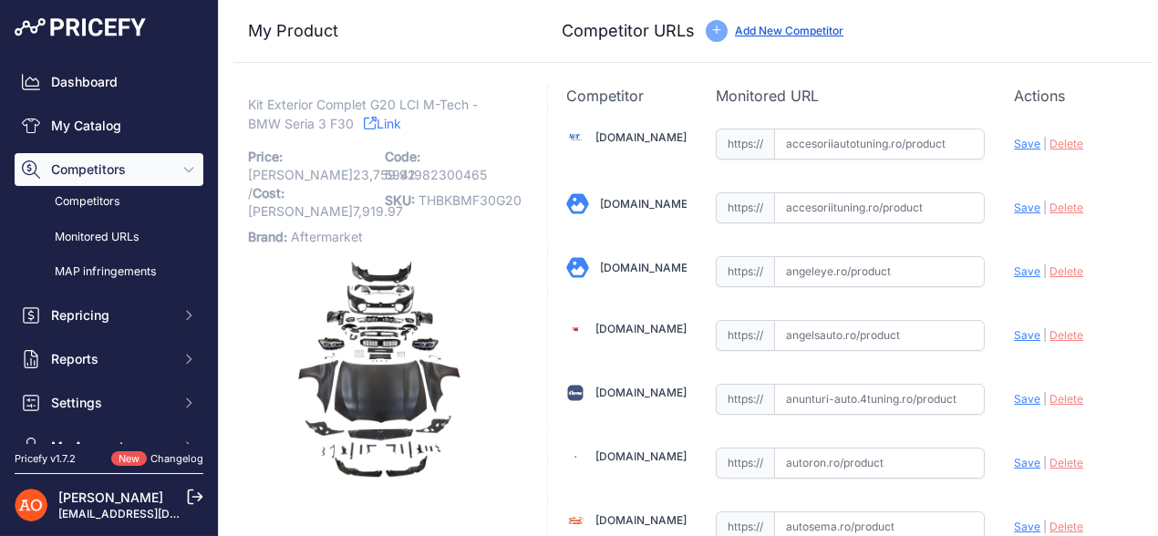
click at [384, 119] on link "Link" at bounding box center [382, 123] width 37 height 23
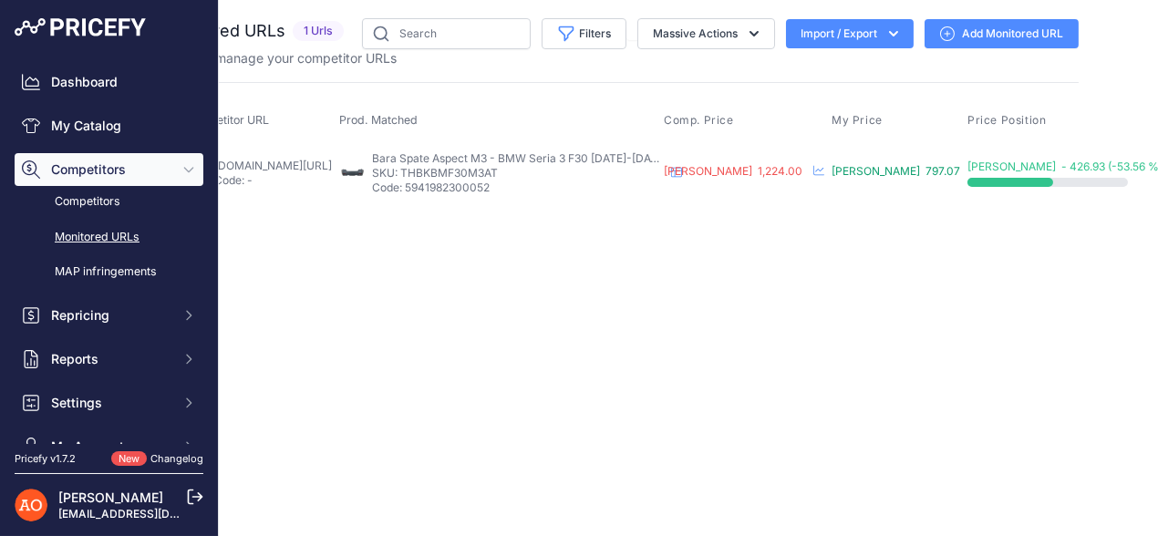
scroll to position [0, 191]
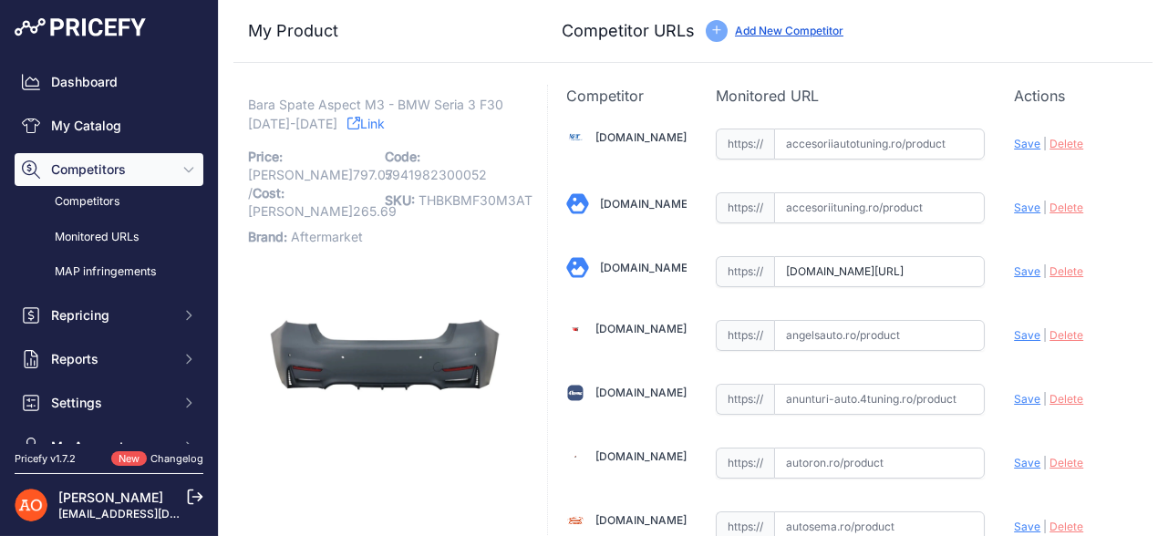
click at [347, 121] on icon at bounding box center [353, 123] width 13 height 13
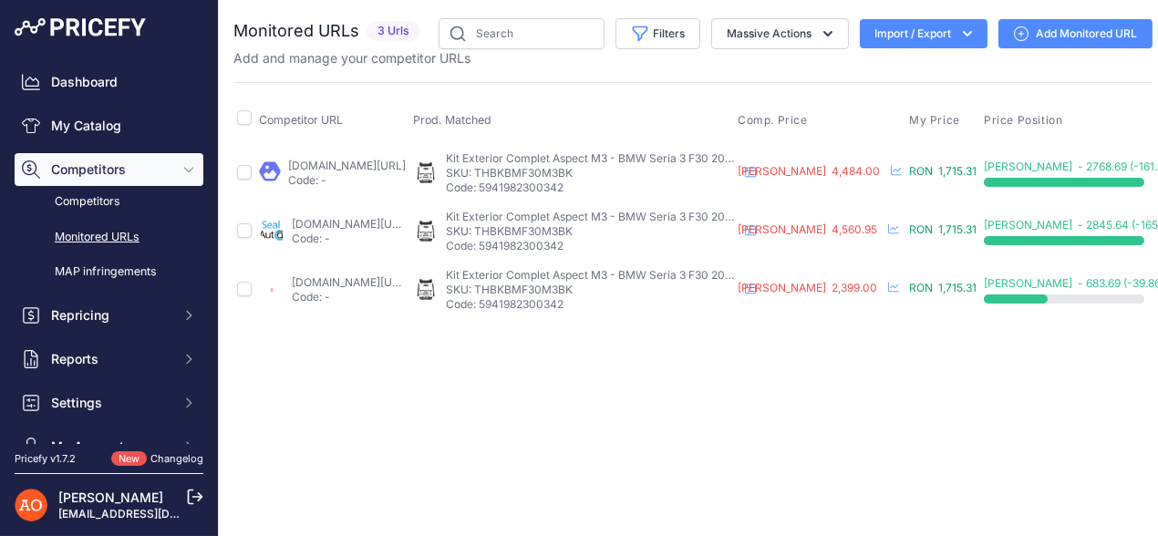
scroll to position [0, 254]
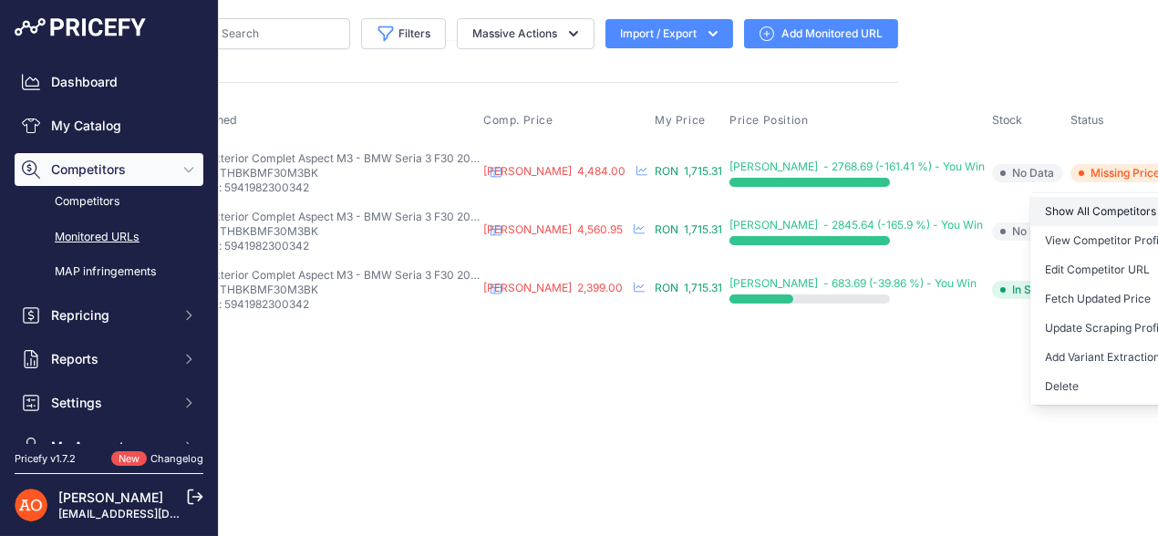
click at [1100, 202] on link "Show All Competitors URLs" at bounding box center [1123, 211] width 186 height 29
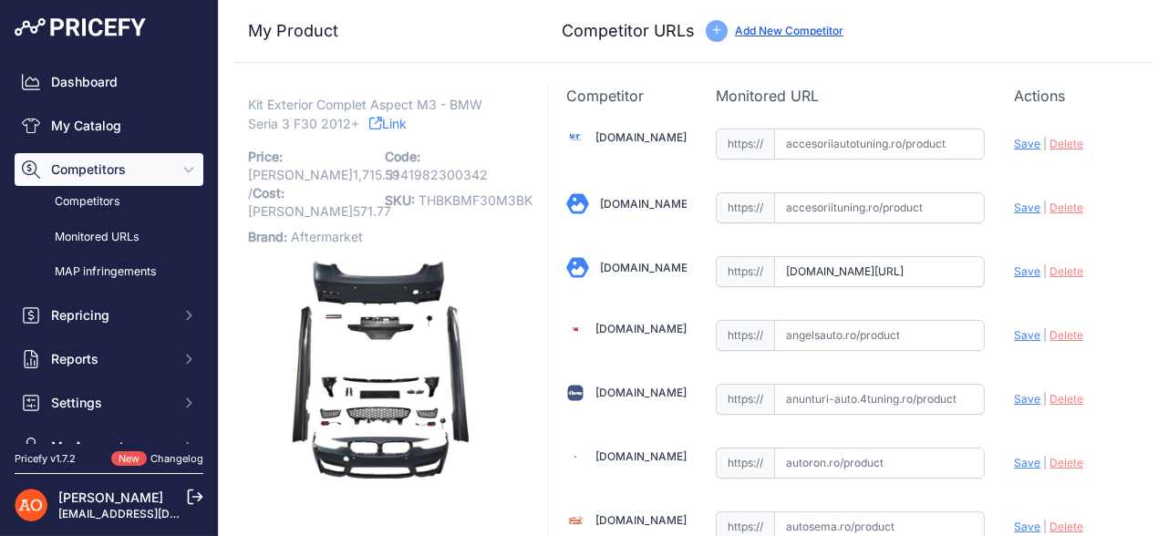
click at [382, 124] on link "Link" at bounding box center [387, 123] width 37 height 23
click at [383, 122] on link "Link" at bounding box center [387, 123] width 37 height 23
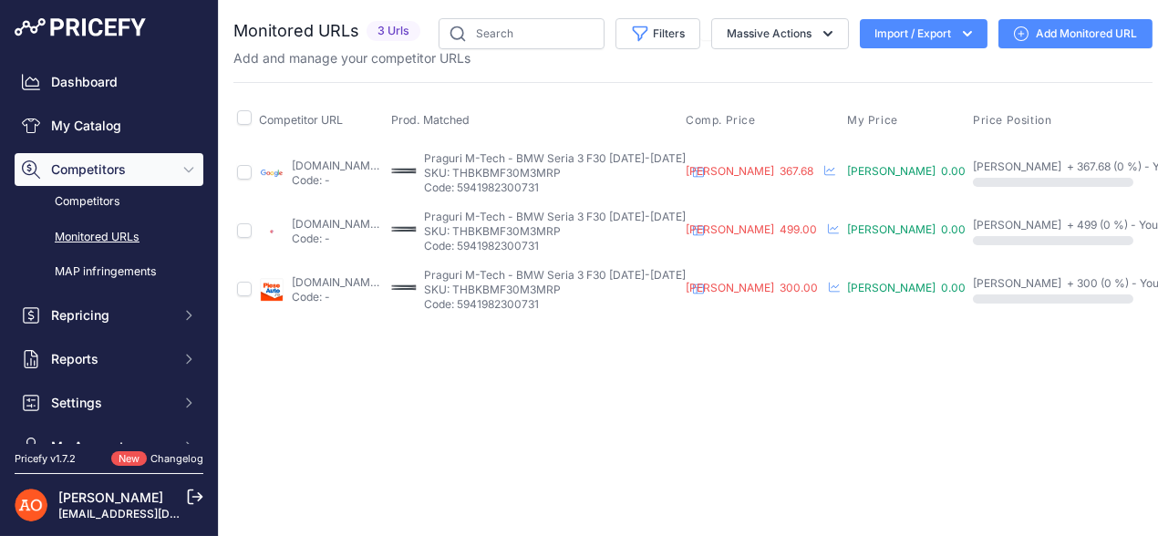
scroll to position [0, 129]
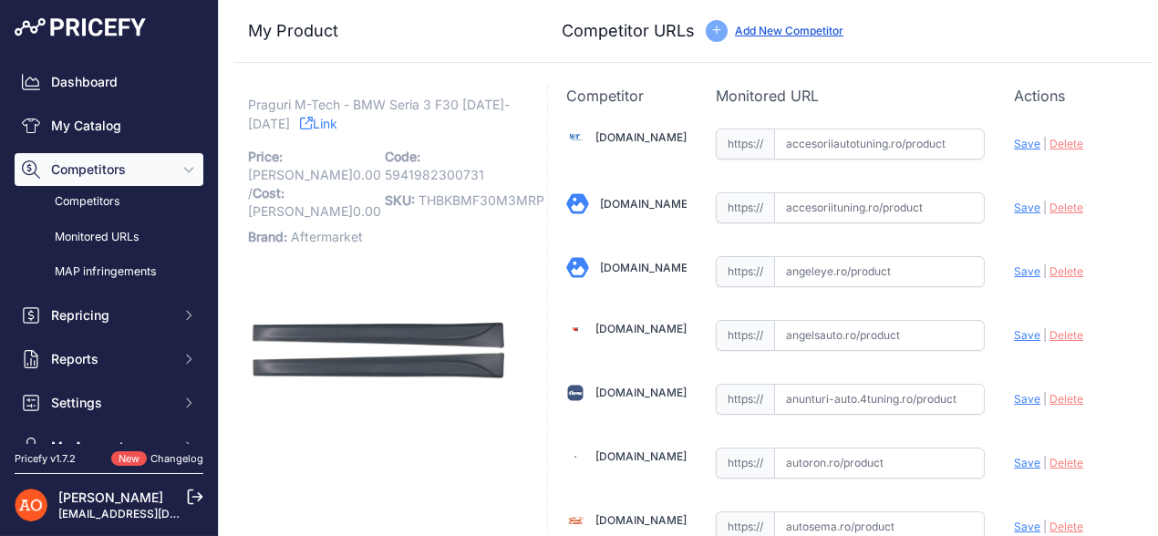
click at [307, 112] on link "Link" at bounding box center [318, 123] width 37 height 23
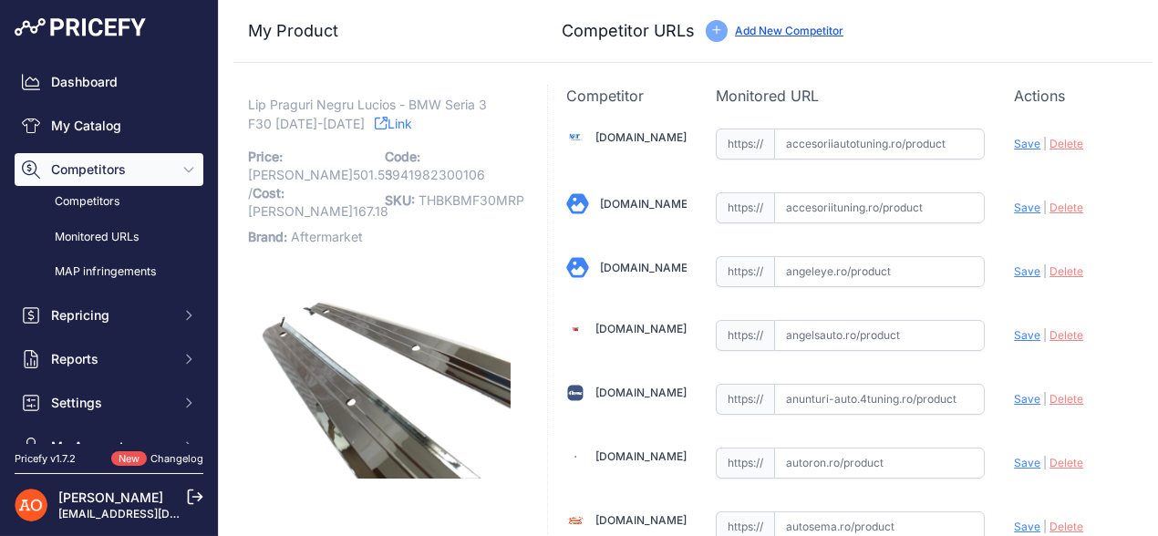
click at [375, 125] on link "Link" at bounding box center [393, 123] width 37 height 23
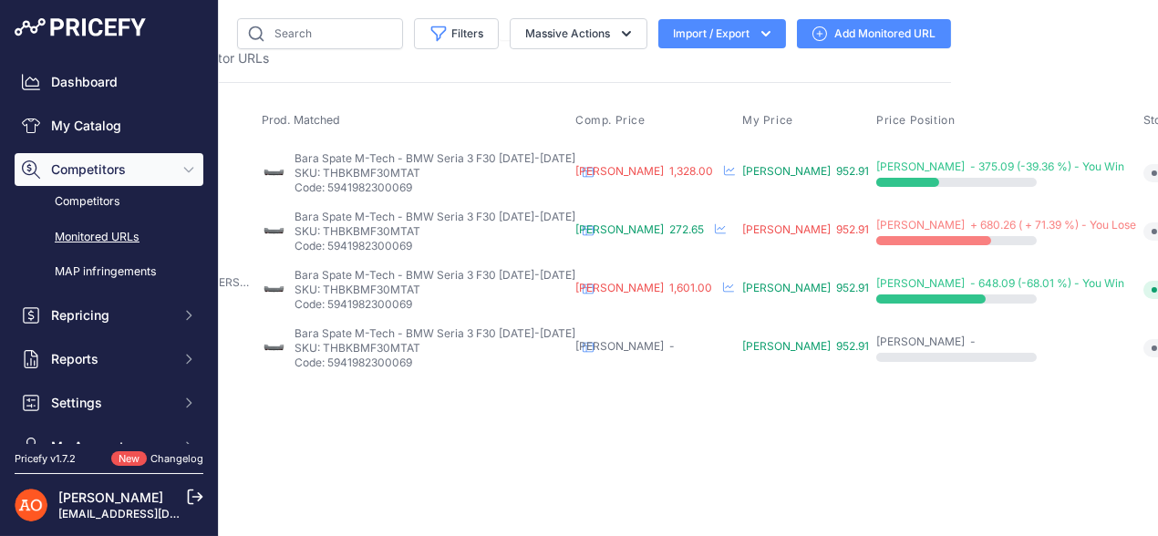
scroll to position [0, 254]
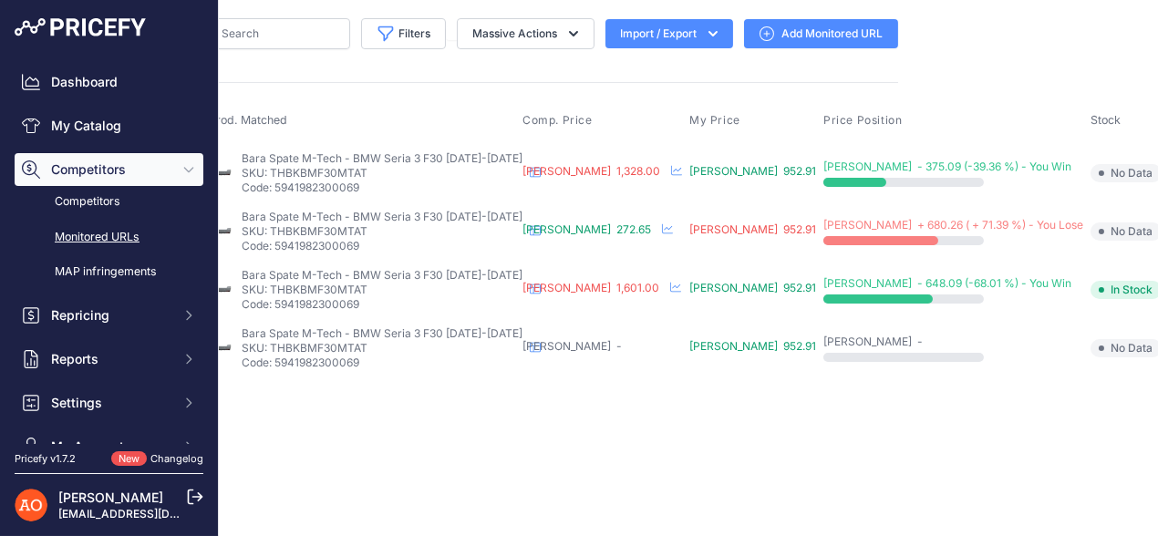
drag, startPoint x: 1136, startPoint y: 167, endPoint x: 761, endPoint y: 396, distance: 439.0
click at [761, 396] on div "Close You are not connected to the internet." at bounding box center [438, 268] width 948 height 536
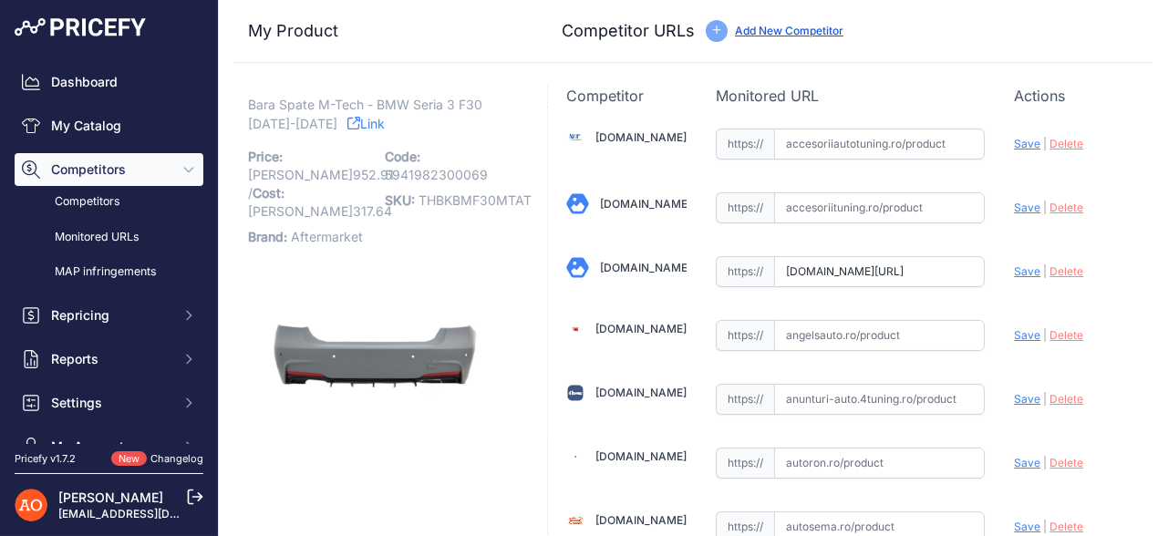
click at [347, 129] on icon at bounding box center [353, 123] width 13 height 13
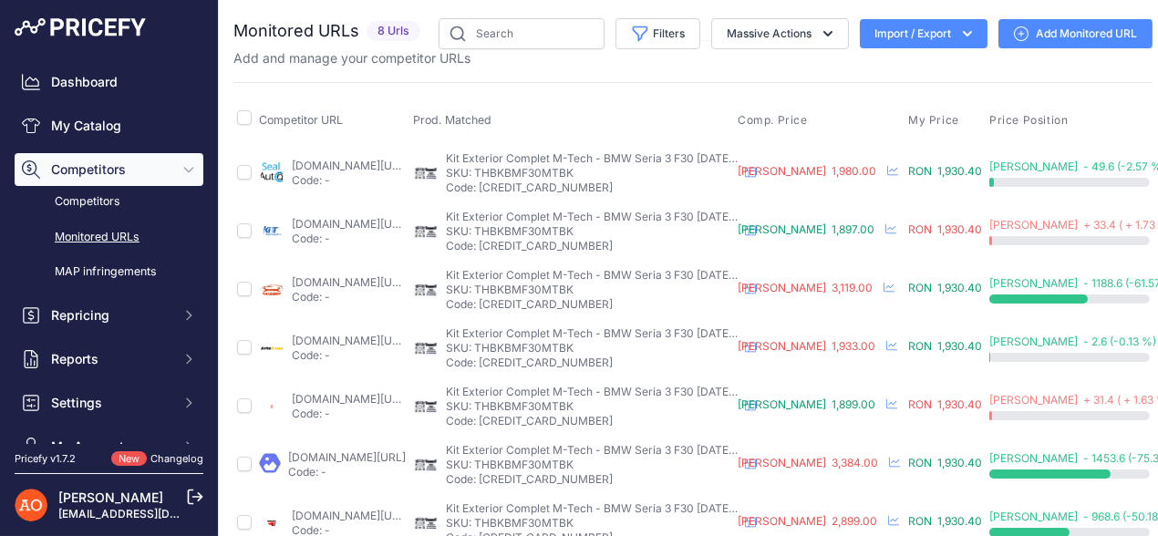
scroll to position [0, 258]
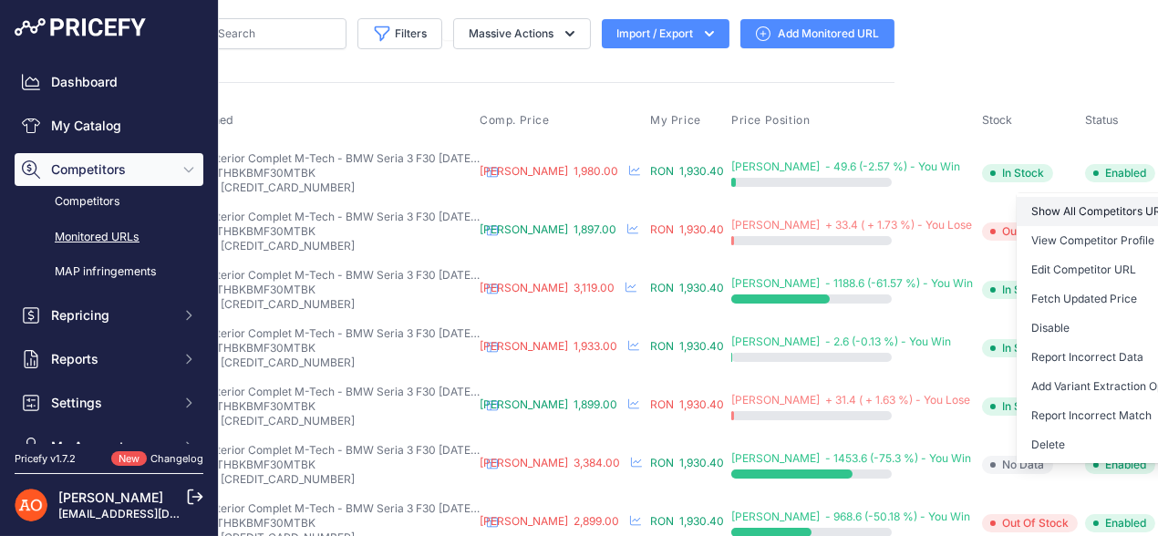
click at [1051, 211] on link "Show All Competitors URLs" at bounding box center [1109, 211] width 186 height 29
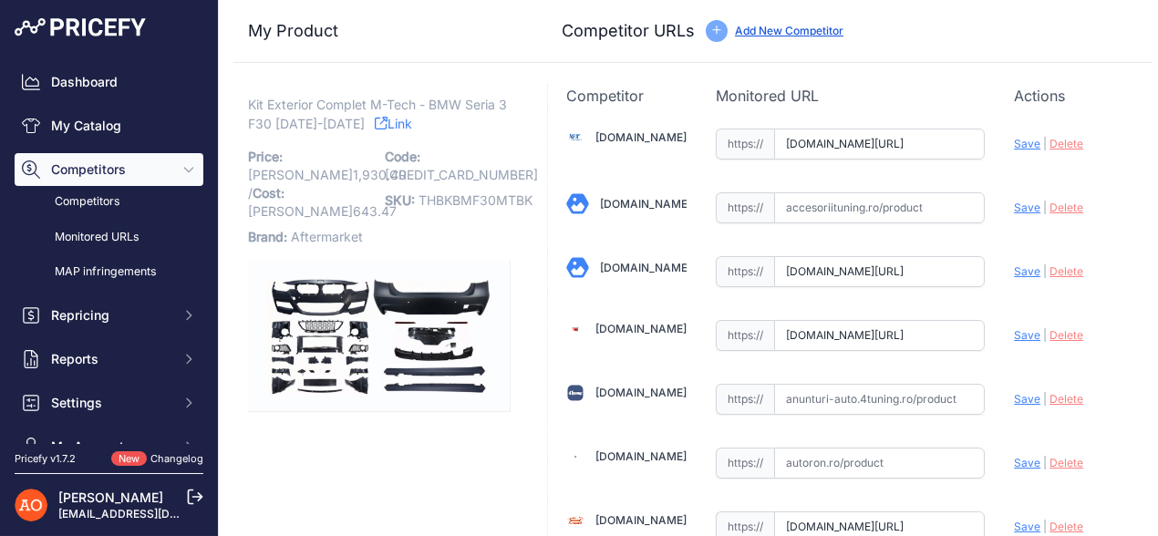
click at [375, 129] on icon at bounding box center [381, 123] width 13 height 13
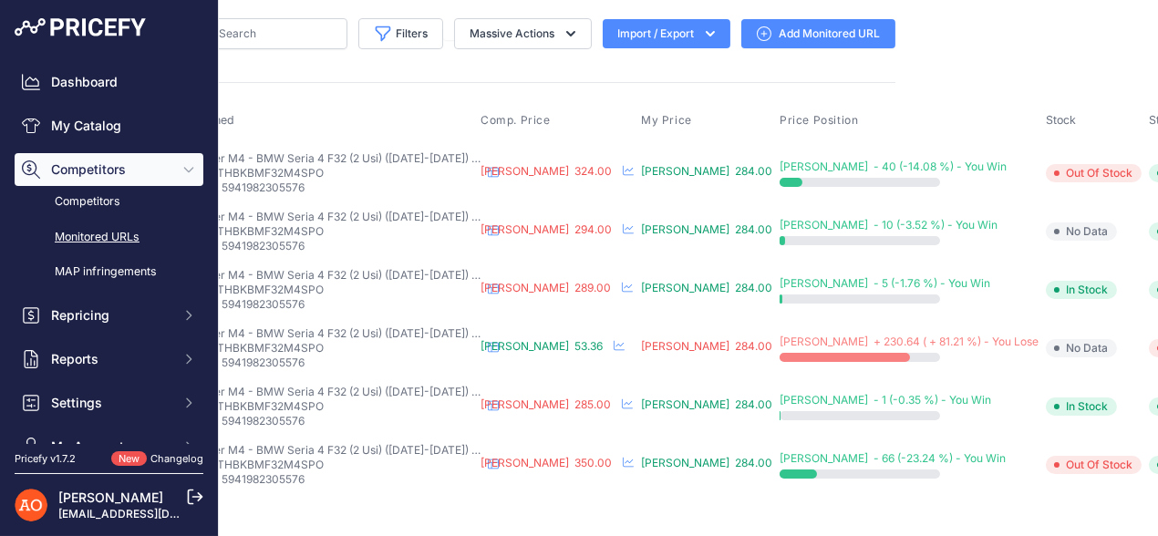
scroll to position [0, 309]
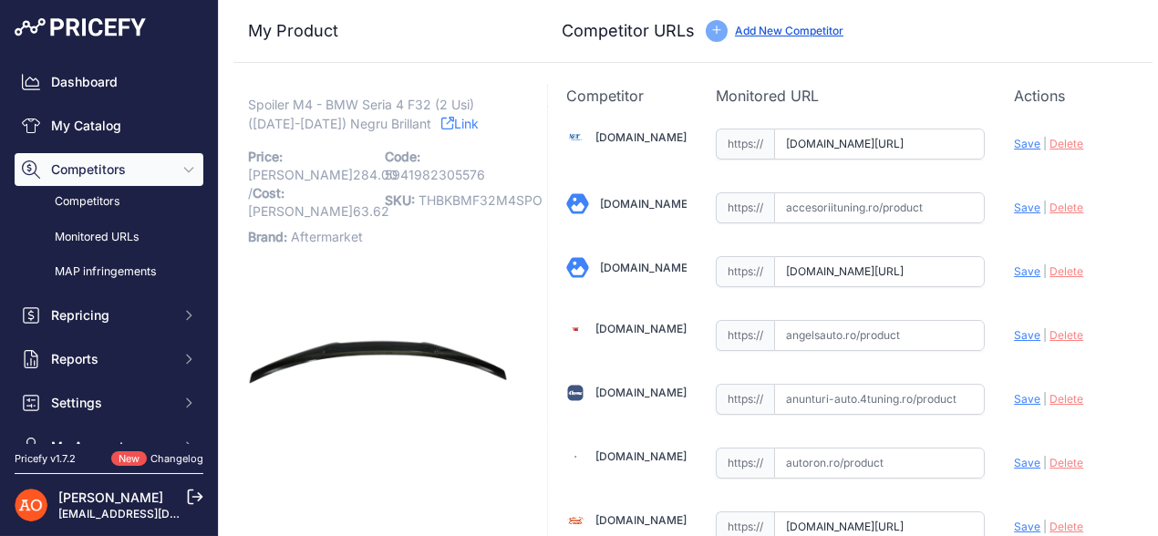
click at [441, 117] on link "Link" at bounding box center [459, 123] width 37 height 23
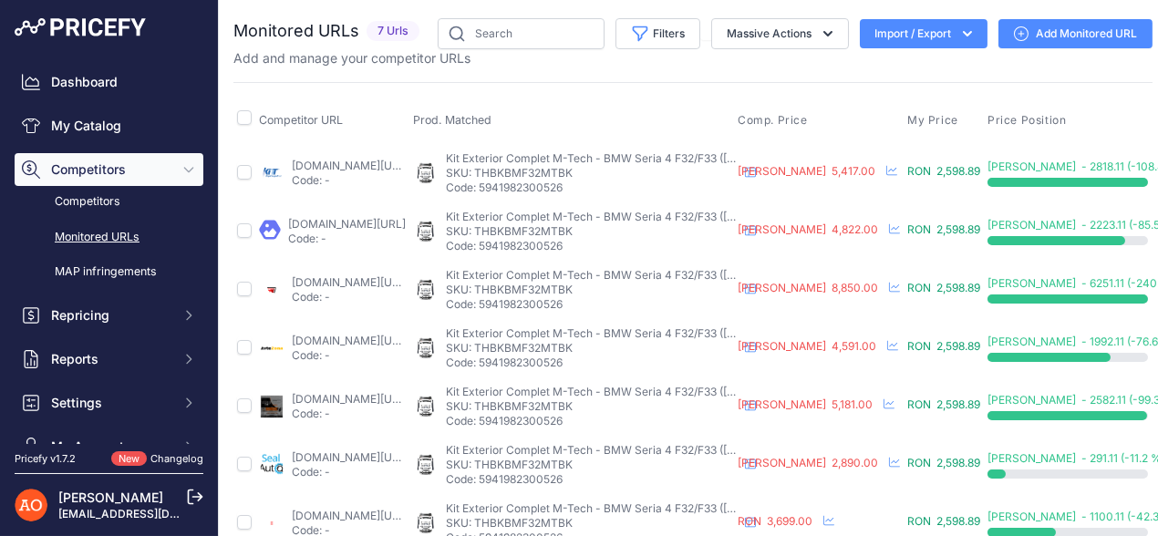
scroll to position [0, 270]
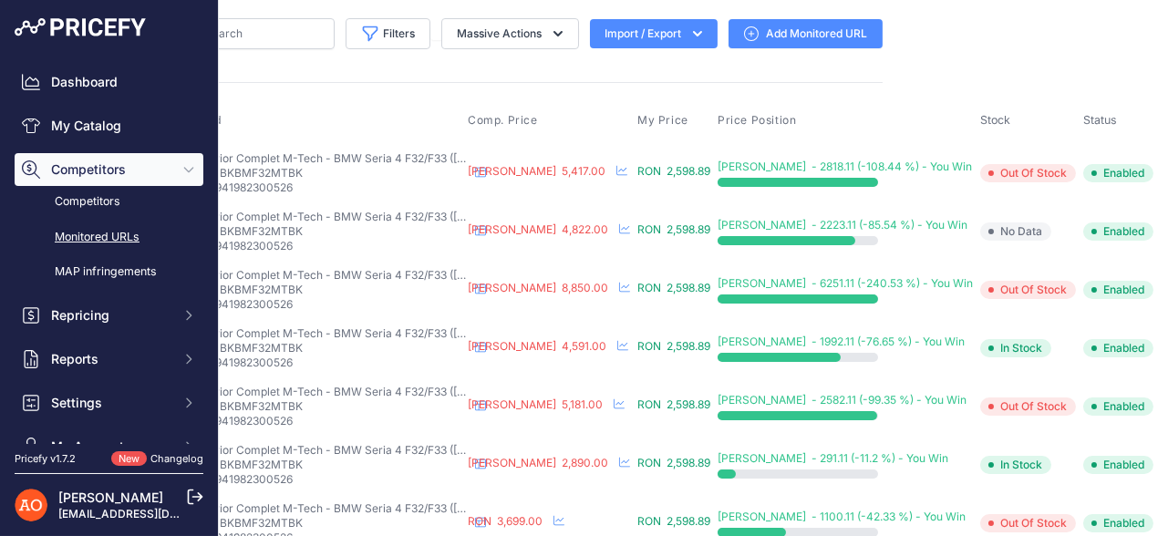
click at [1157, 174] on button "button" at bounding box center [1180, 173] width 36 height 26
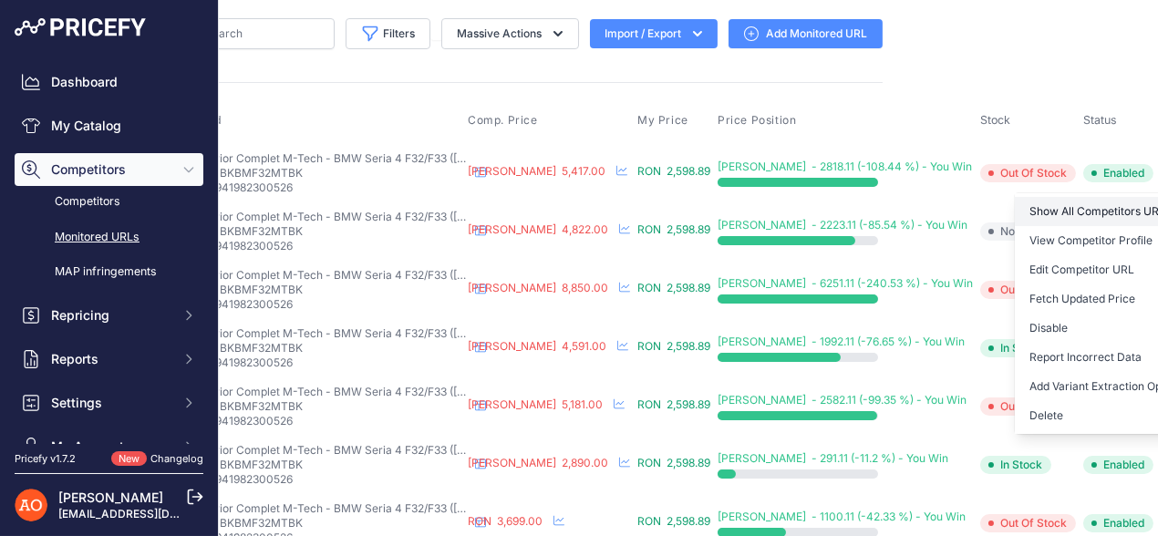
click at [1093, 201] on link "Show All Competitors URLs" at bounding box center [1107, 211] width 186 height 29
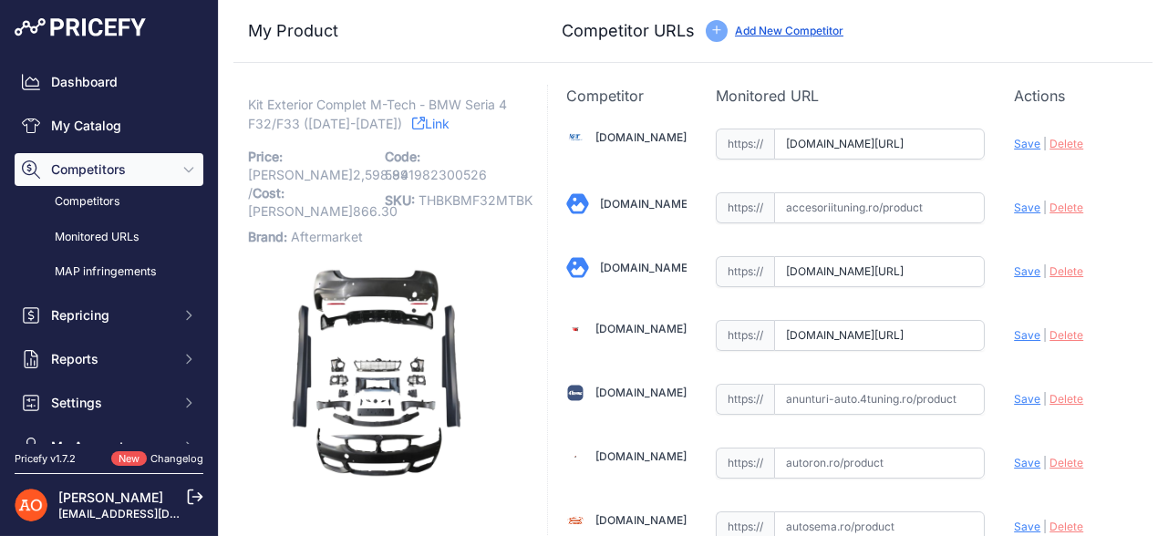
click at [420, 112] on link "Link" at bounding box center [430, 123] width 37 height 23
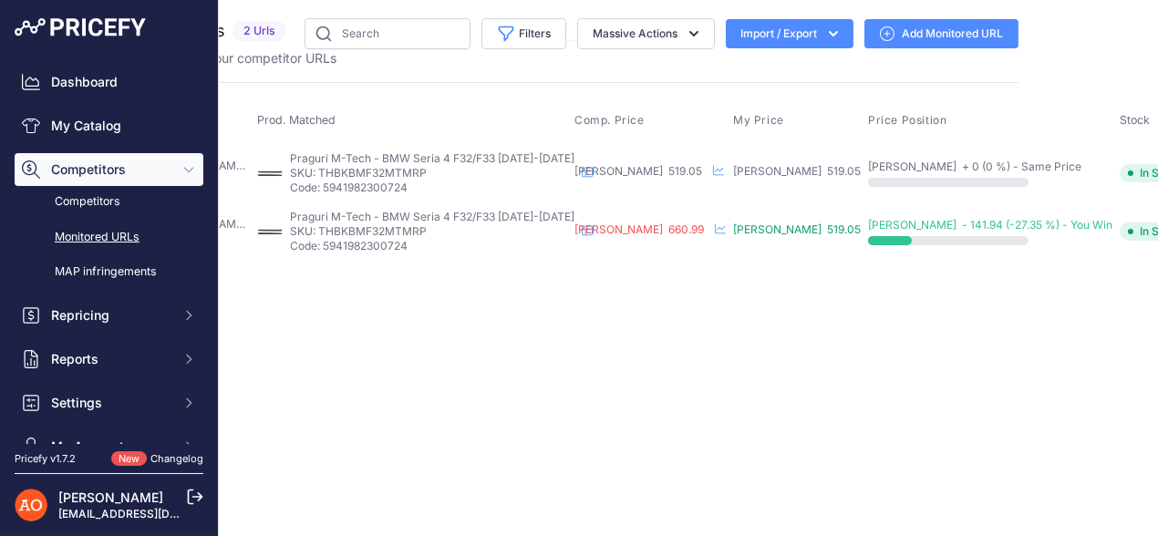
scroll to position [0, 147]
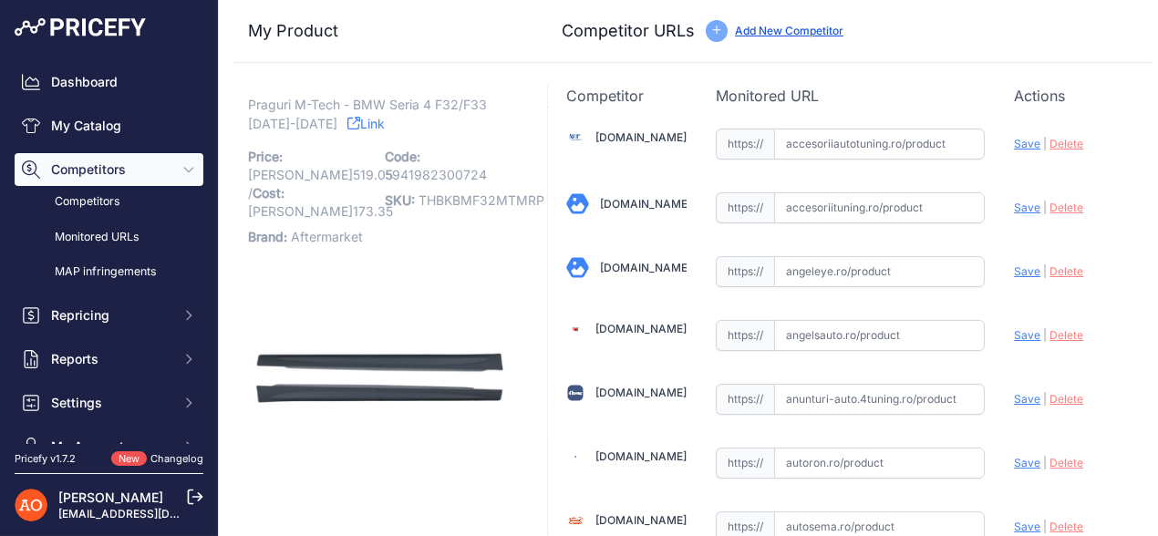
click at [350, 125] on link "Link" at bounding box center [365, 123] width 37 height 23
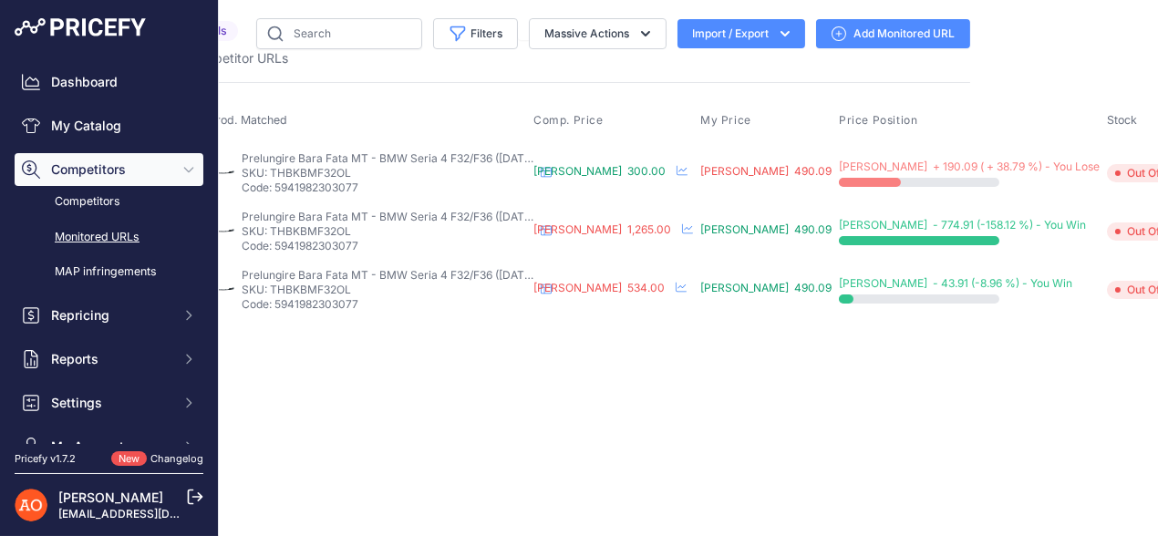
scroll to position [0, 231]
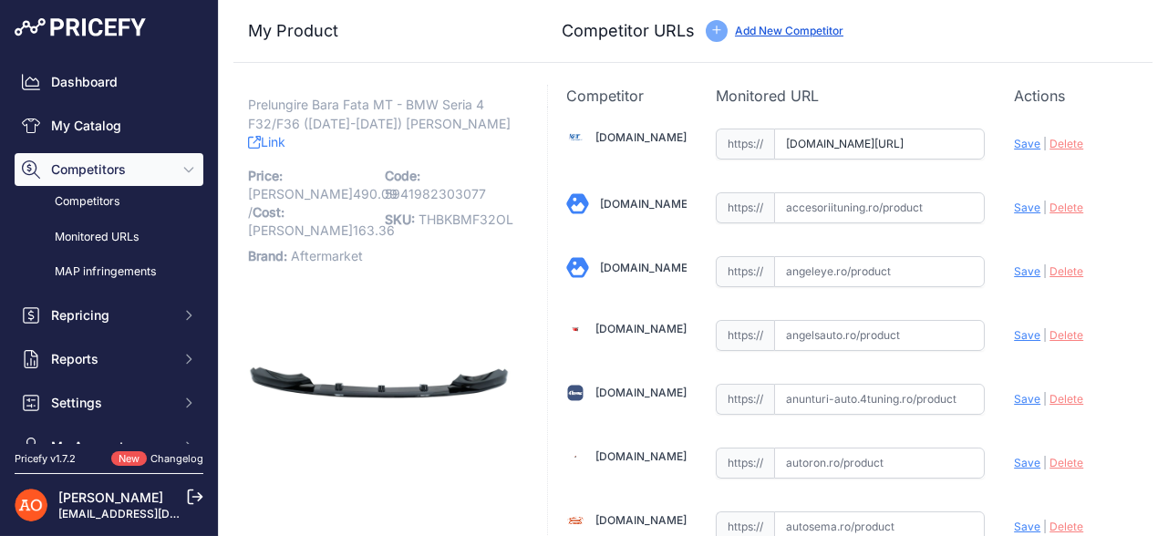
click at [468, 118] on p "Prelungire Bara Fata MT - BMW Seria 4 F32/F36 ([DATE]-[DATE]) [PERSON_NAME] Link" at bounding box center [379, 124] width 263 height 57
click at [261, 136] on icon at bounding box center [254, 142] width 13 height 13
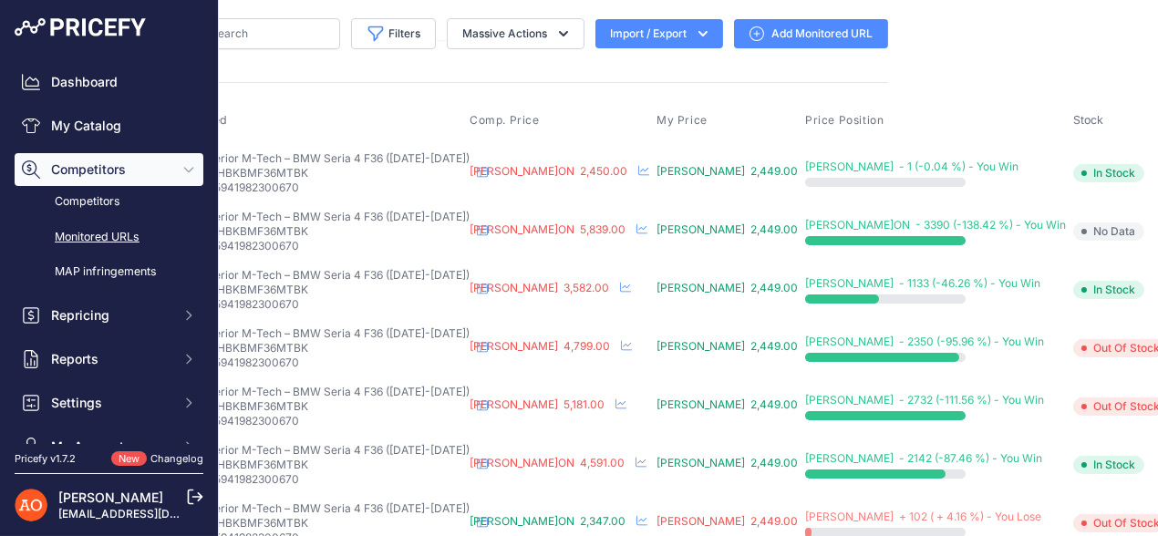
scroll to position [0, 265]
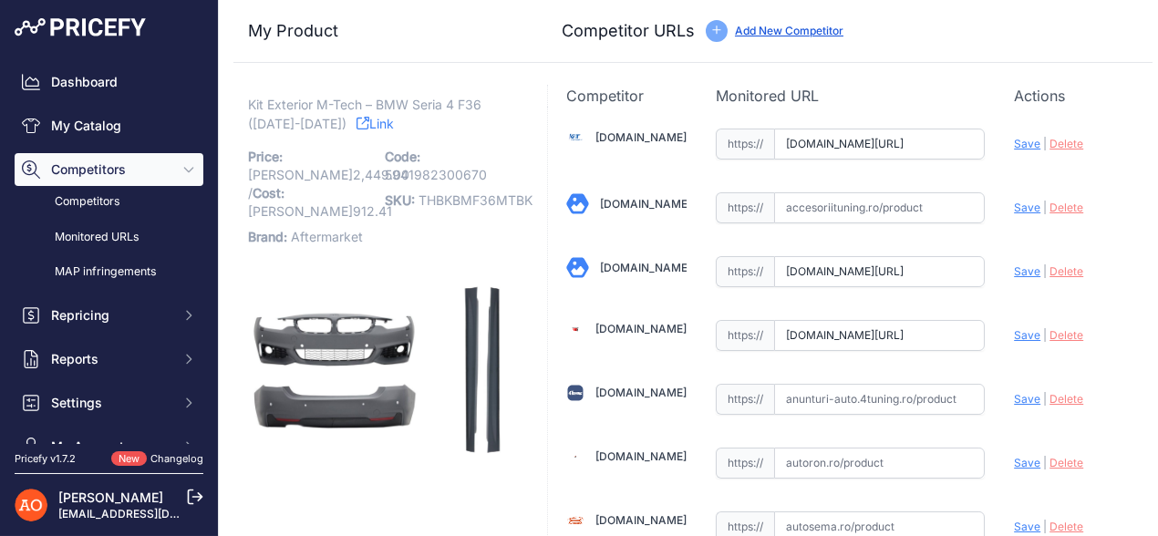
click at [356, 122] on link "Link" at bounding box center [374, 123] width 37 height 23
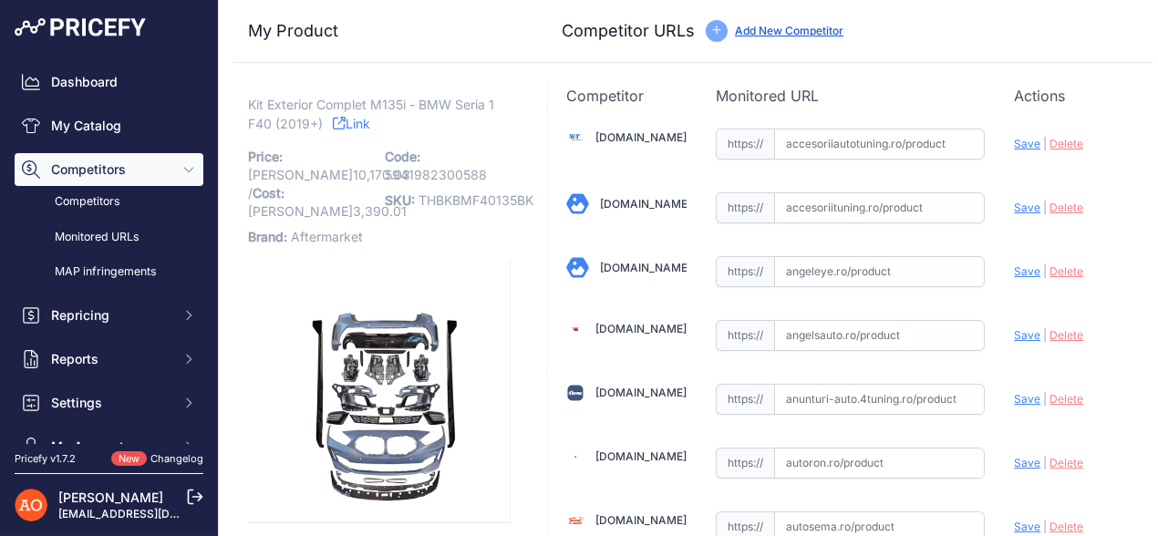
click at [350, 127] on link "Link" at bounding box center [351, 123] width 37 height 23
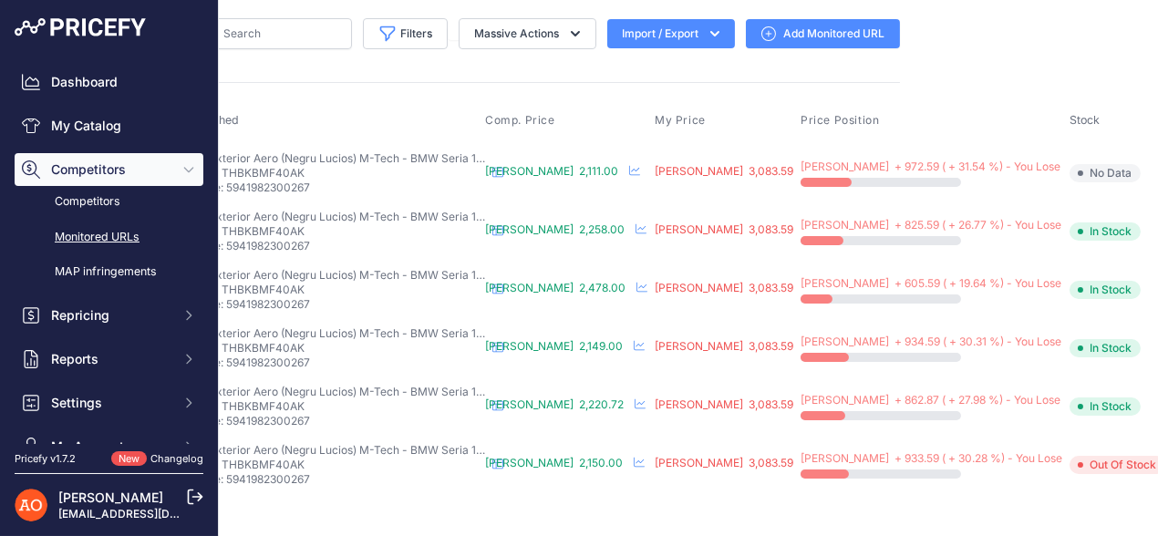
scroll to position [0, 266]
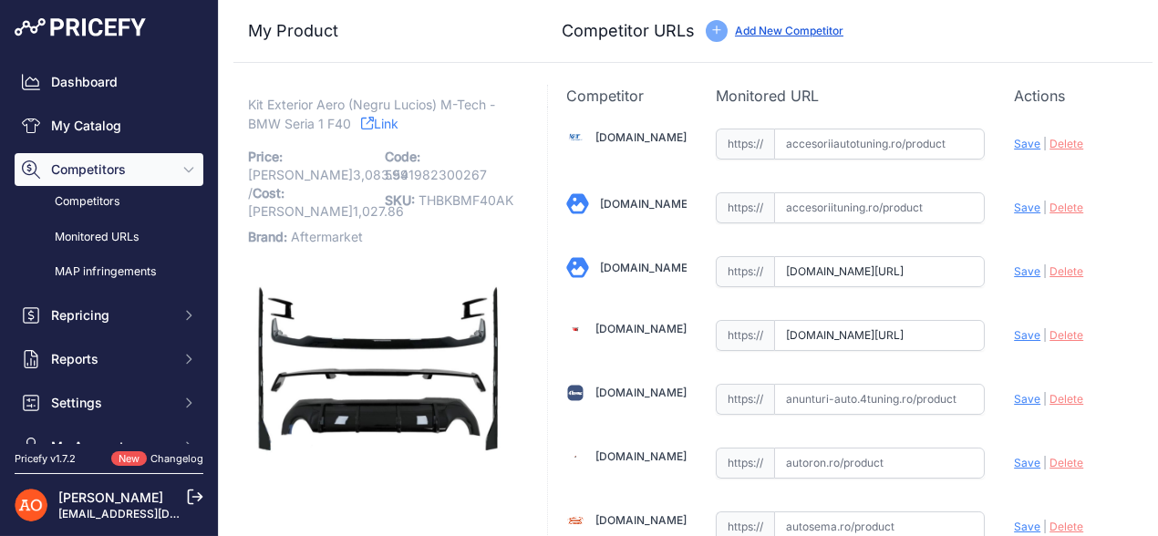
click at [376, 129] on link "Link" at bounding box center [379, 123] width 37 height 23
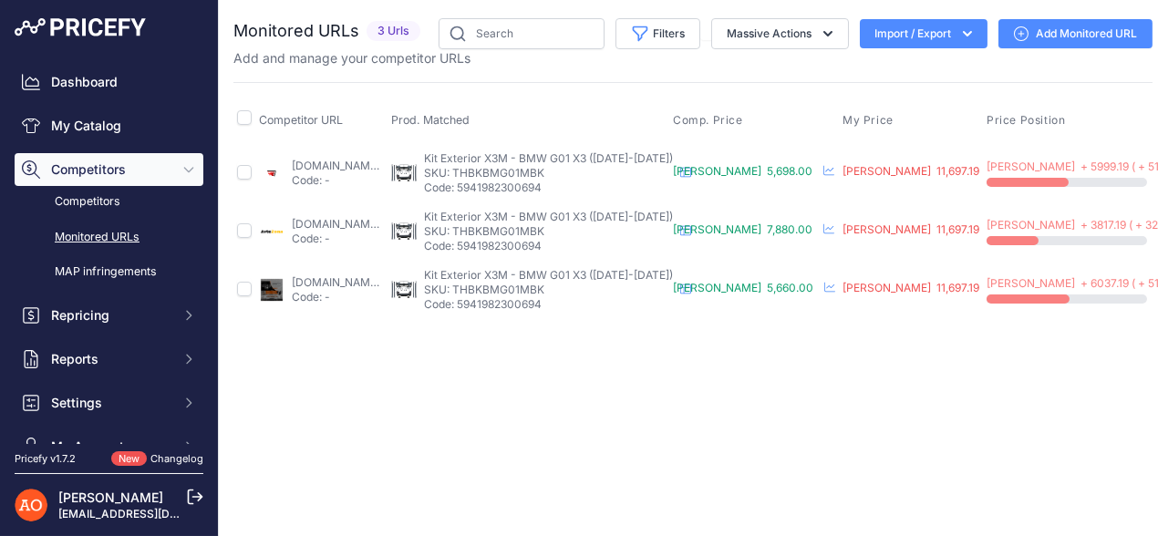
scroll to position [0, 156]
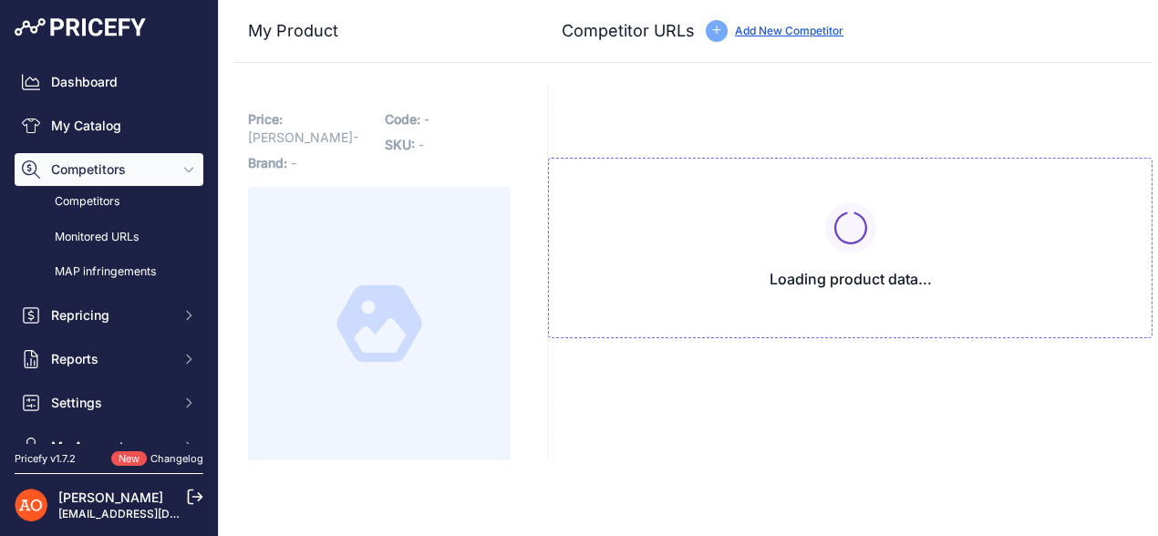
type input "www.angelsauto.ro/produs/pachet-exterior-complet-bmw-x3-g01-2017-up-x3m-look/?p…"
type input "avtozona.ro/products/corp-trusa-pentru-bmw-x3-g01-2017-sus-x3m-proiecta?_pos=6&…"
type input "www.deluxetuning.ro/cumpara/pachet-exterior-complet-compatibil-cu-bmw-x3-g01-20…"
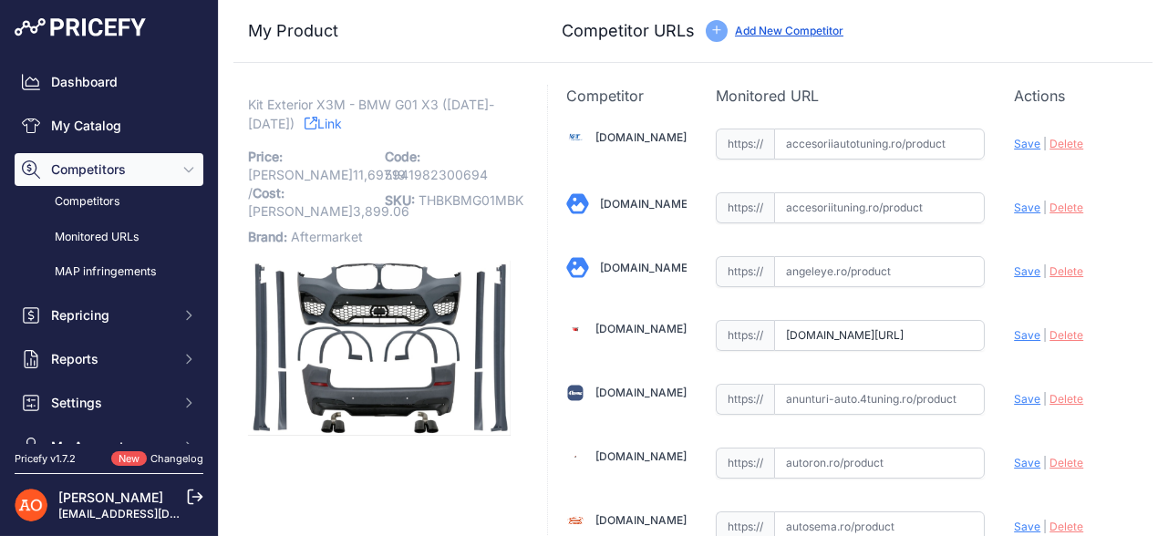
click at [313, 115] on link "Link" at bounding box center [322, 123] width 37 height 23
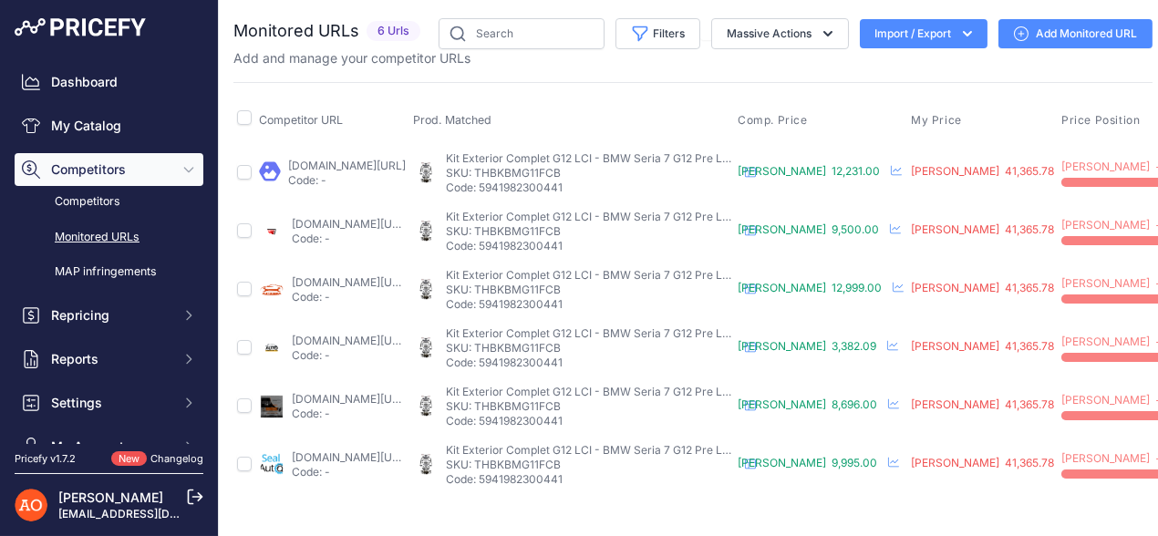
scroll to position [0, 352]
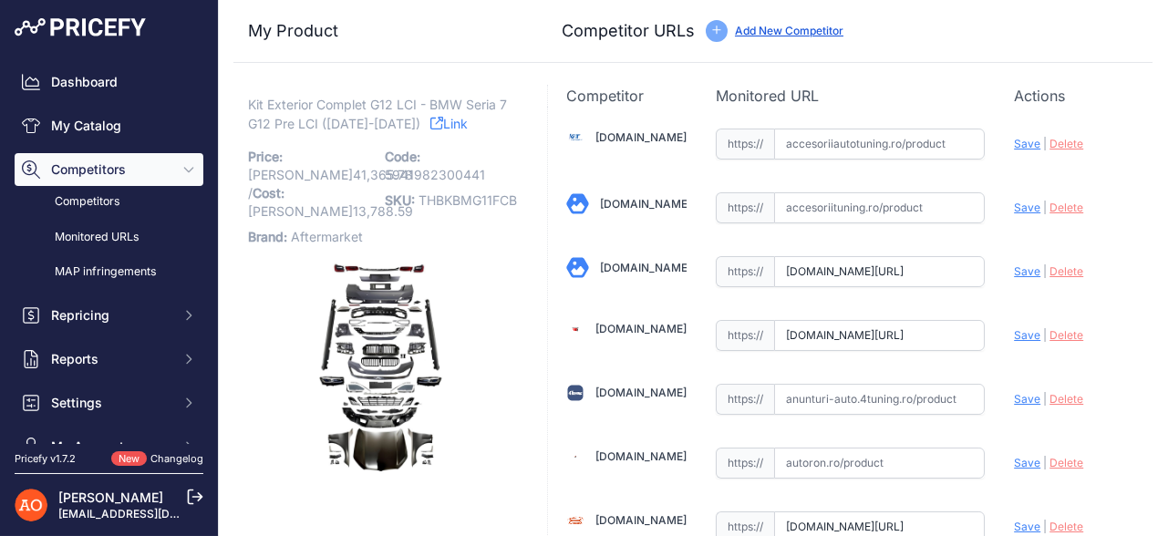
click at [442, 125] on link "Link" at bounding box center [448, 123] width 37 height 23
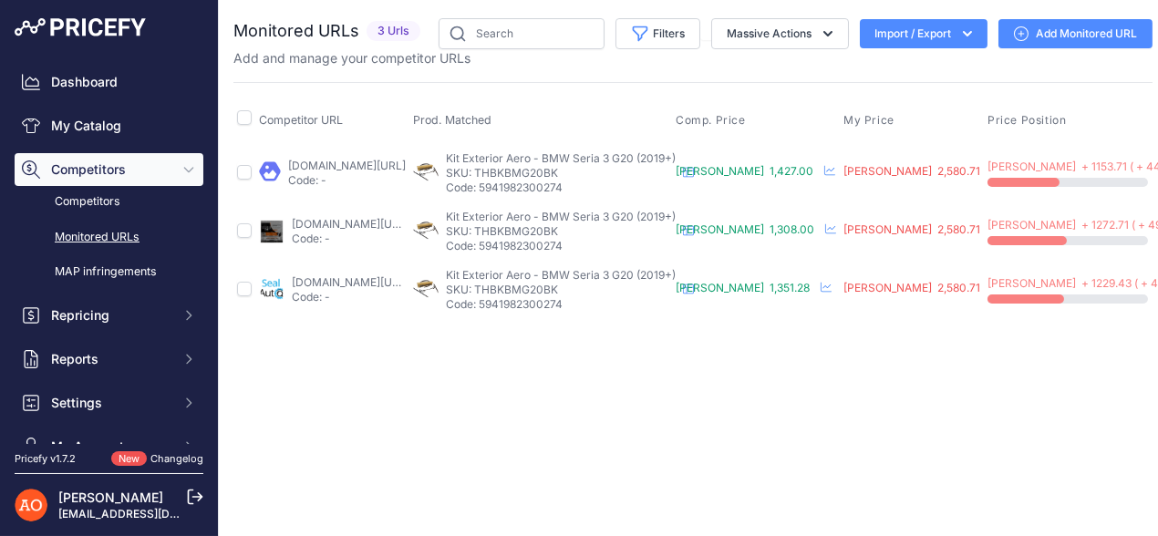
scroll to position [0, 204]
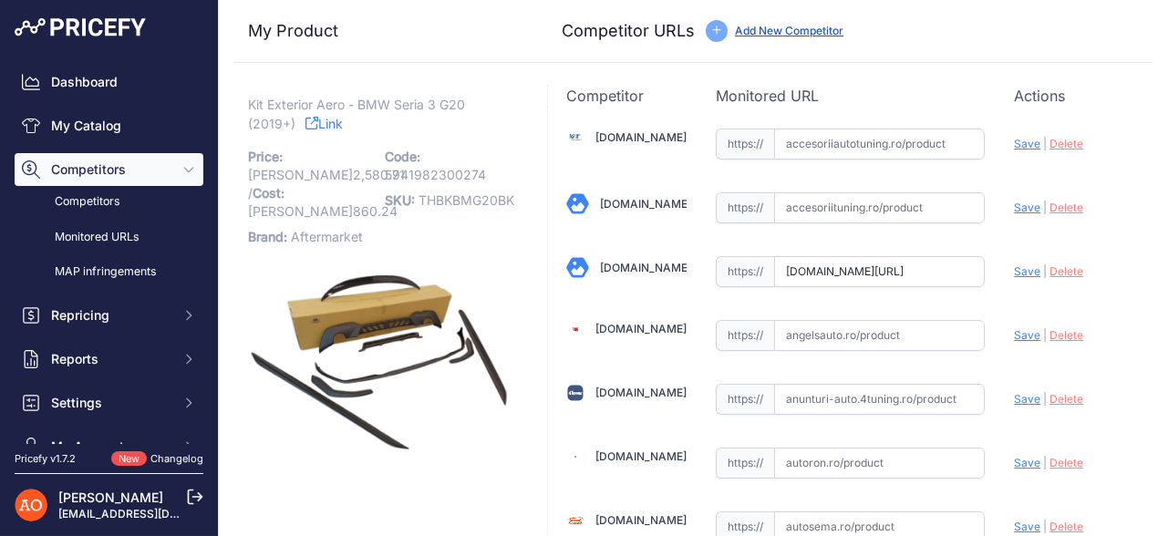
click at [341, 127] on link "Link" at bounding box center [323, 123] width 37 height 23
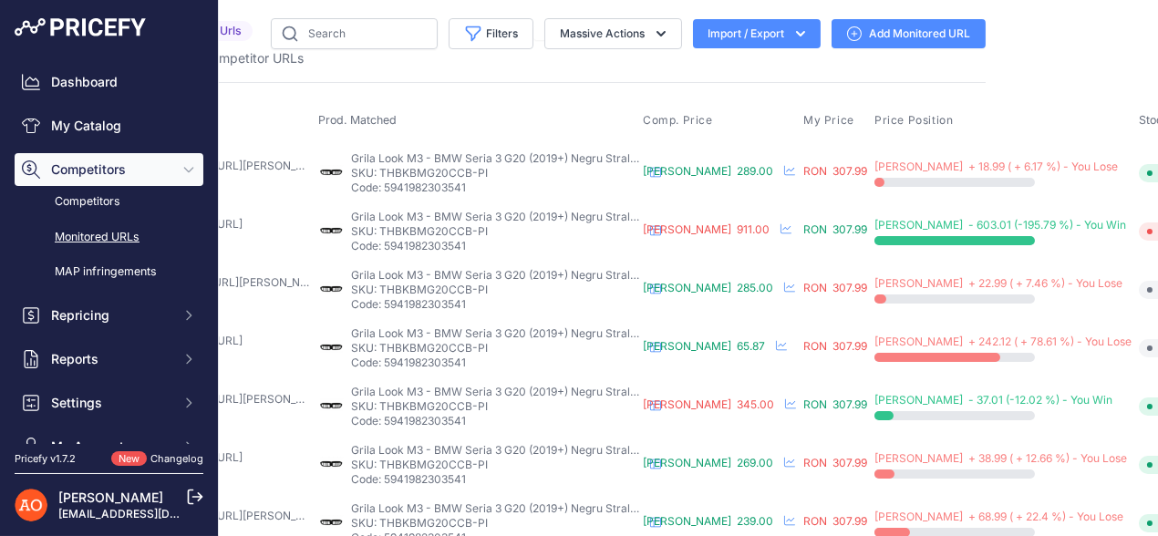
scroll to position [0, 318]
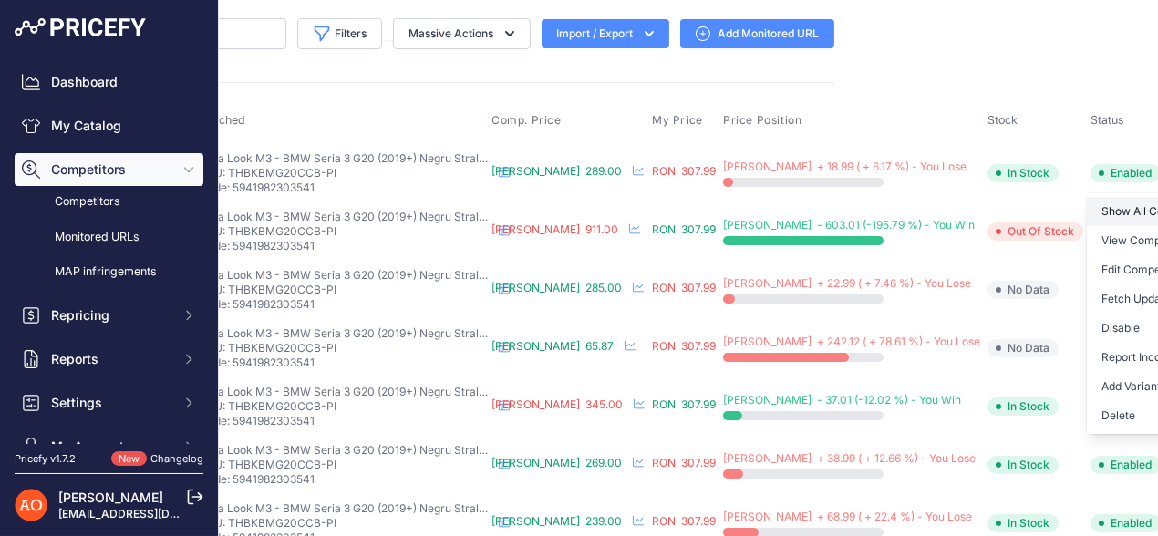
click at [1086, 213] on link "Show All Competitors URLs" at bounding box center [1179, 211] width 186 height 29
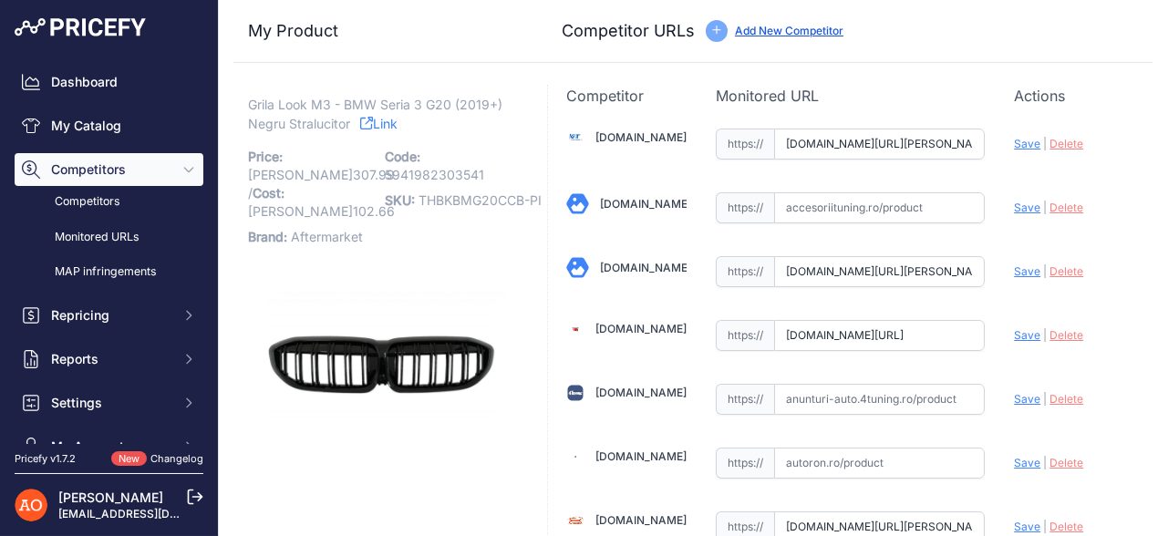
click at [377, 124] on link "Link" at bounding box center [378, 123] width 37 height 23
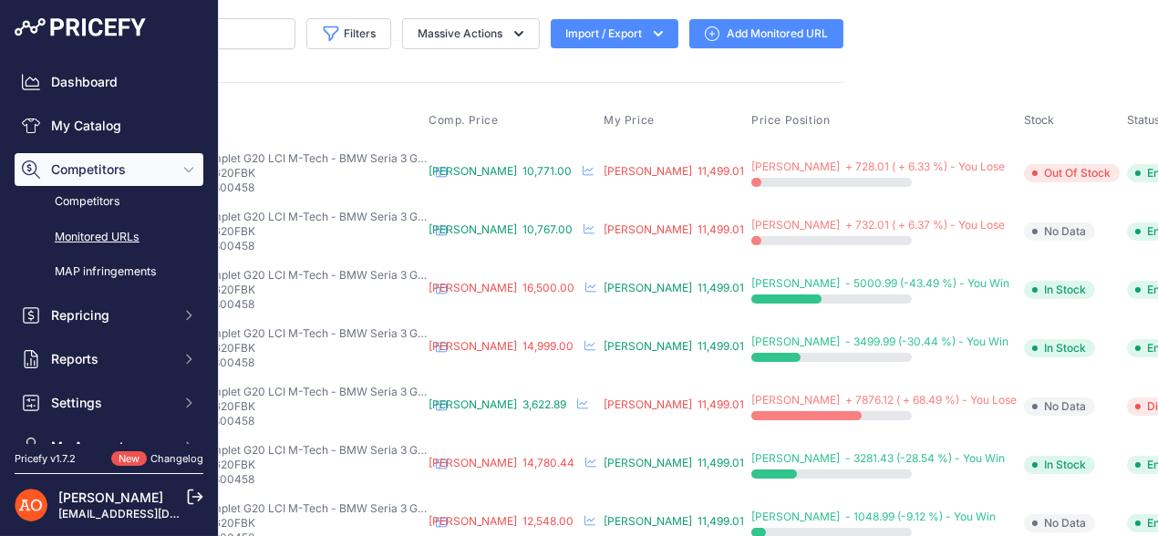
scroll to position [0, 337]
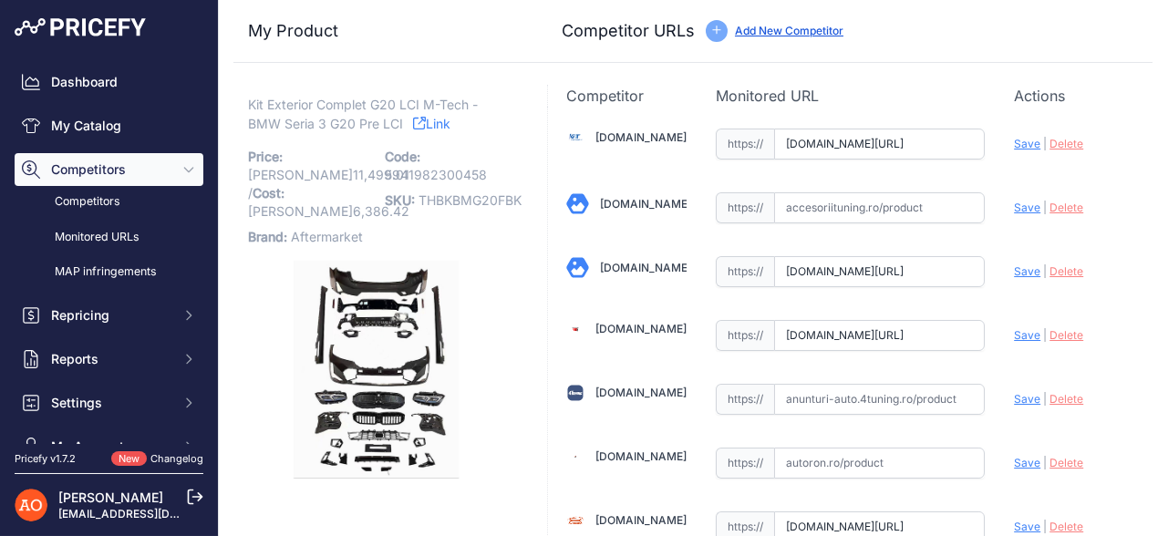
click at [423, 127] on icon at bounding box center [419, 123] width 13 height 13
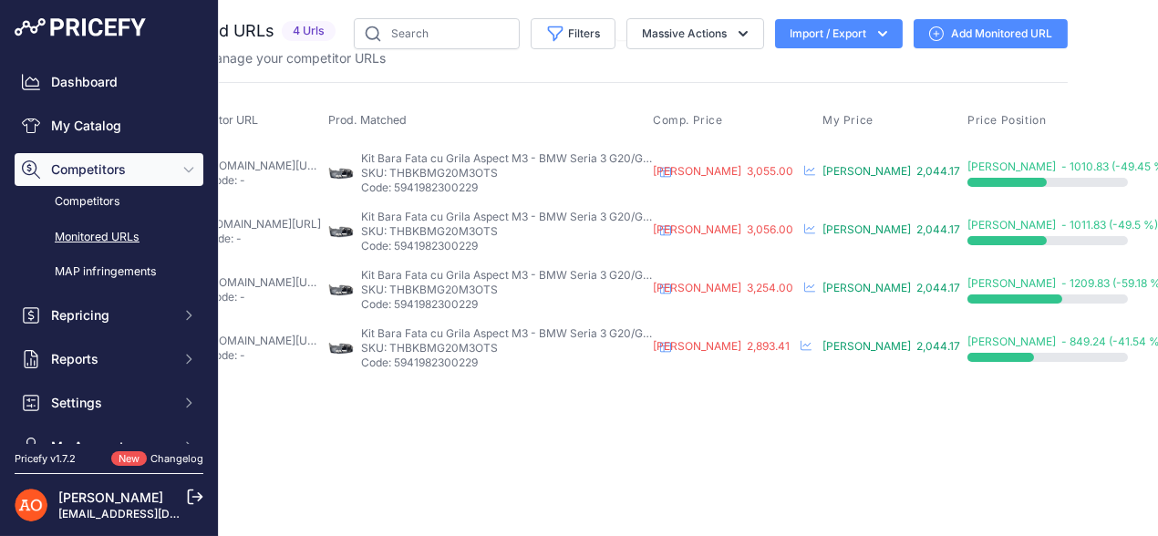
scroll to position [0, 251]
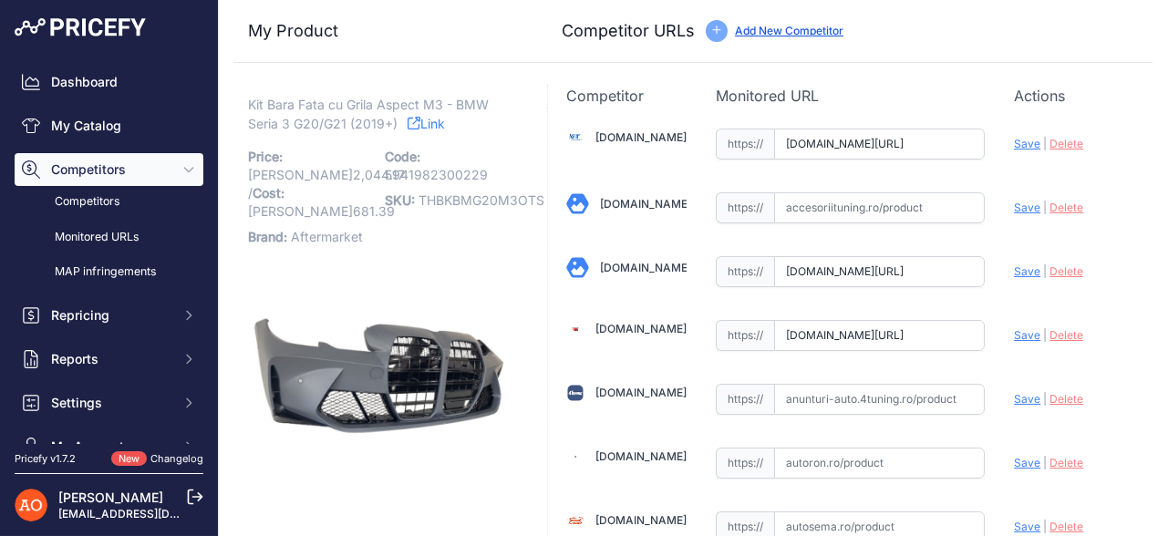
click at [427, 116] on link "Link" at bounding box center [425, 123] width 37 height 23
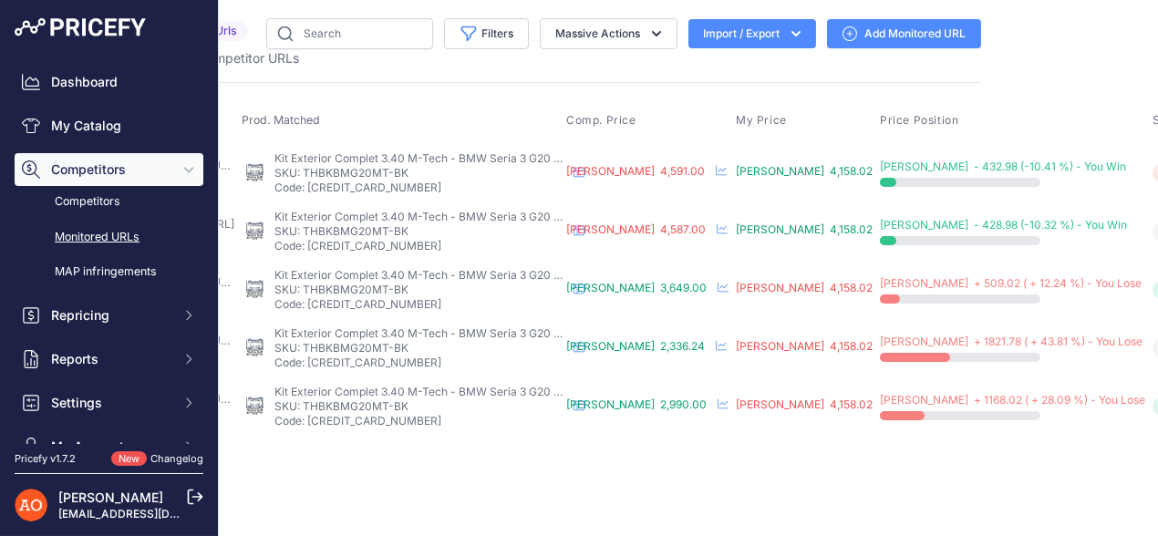
scroll to position [0, 331]
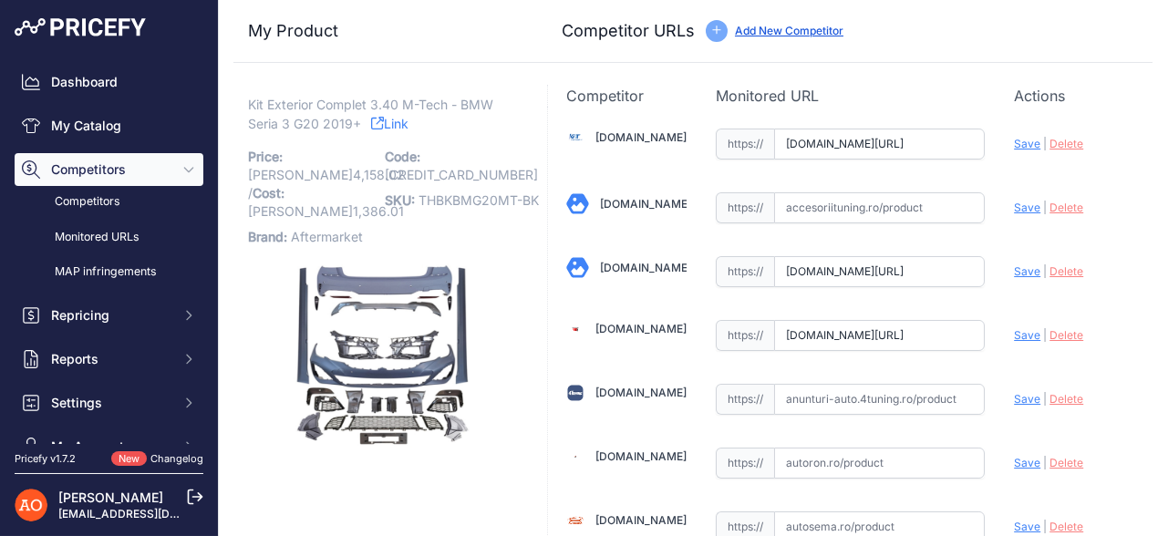
click at [396, 127] on link "Link" at bounding box center [389, 123] width 37 height 23
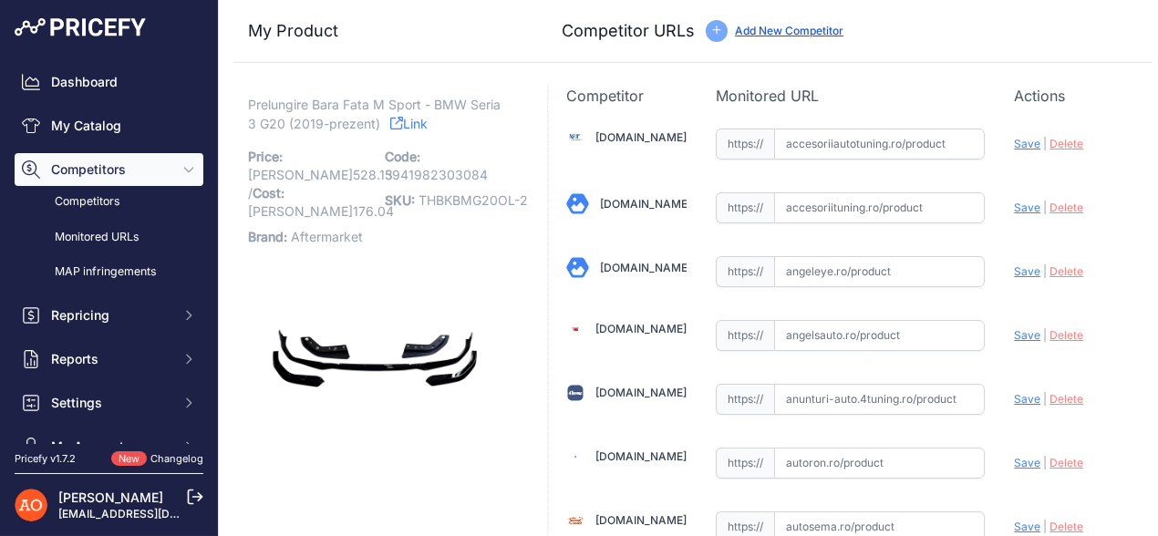
click at [387, 124] on p "Prelungire Bara Fata M Sport - BMW Seria 3 G20 (2019-prezent) Link" at bounding box center [379, 114] width 263 height 37
click at [401, 129] on link "Link" at bounding box center [408, 123] width 37 height 23
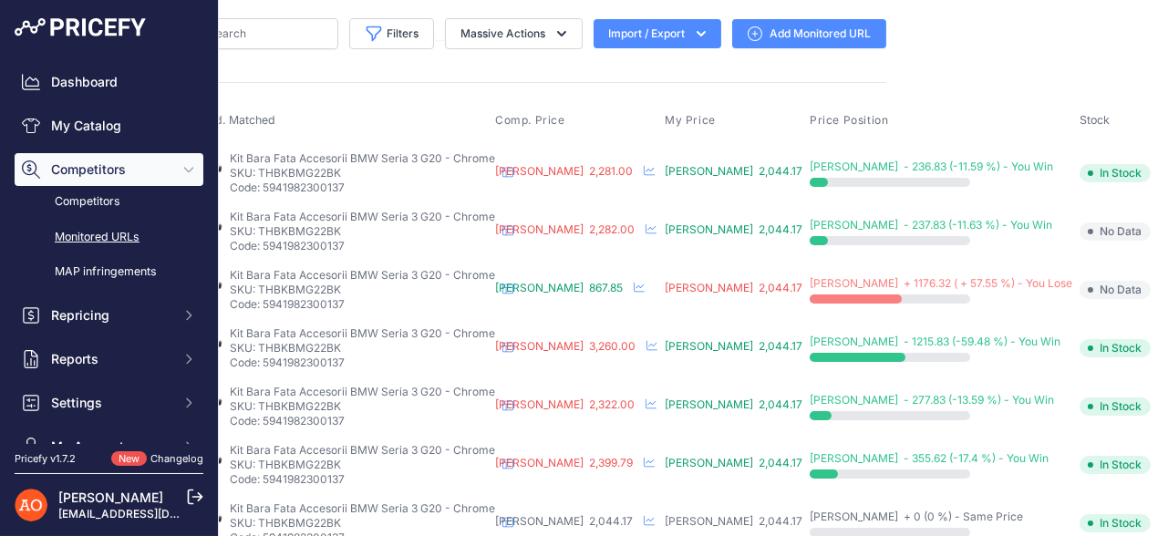
scroll to position [0, 268]
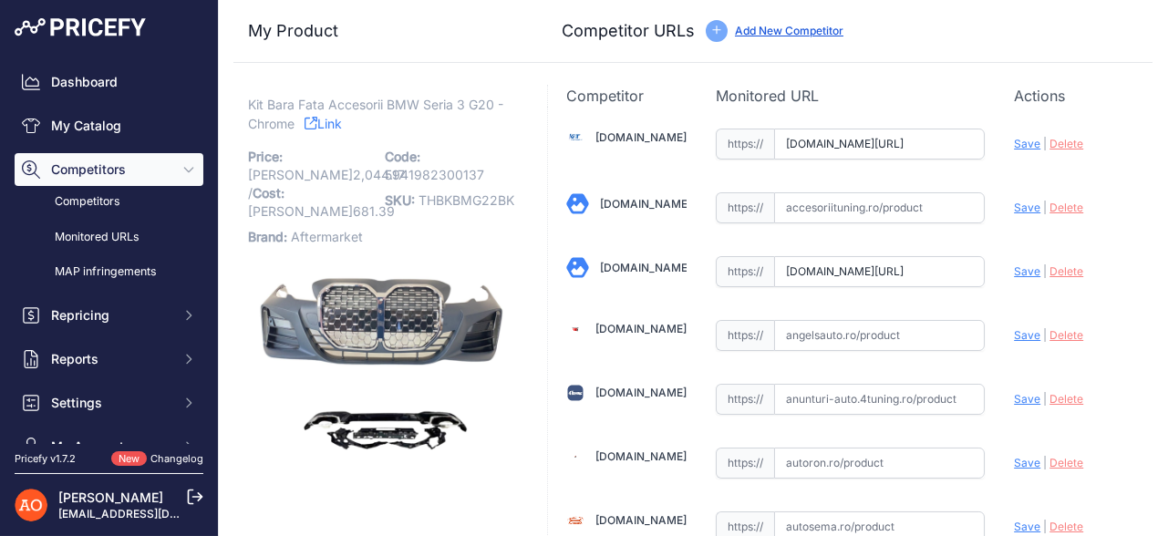
click at [328, 128] on link "Link" at bounding box center [322, 123] width 37 height 23
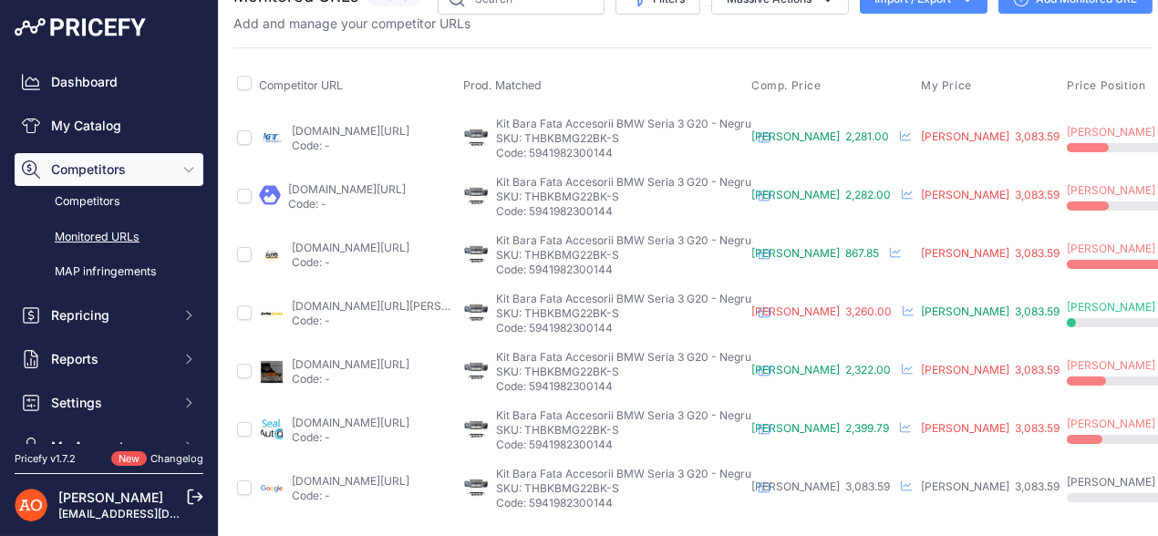
scroll to position [46, 284]
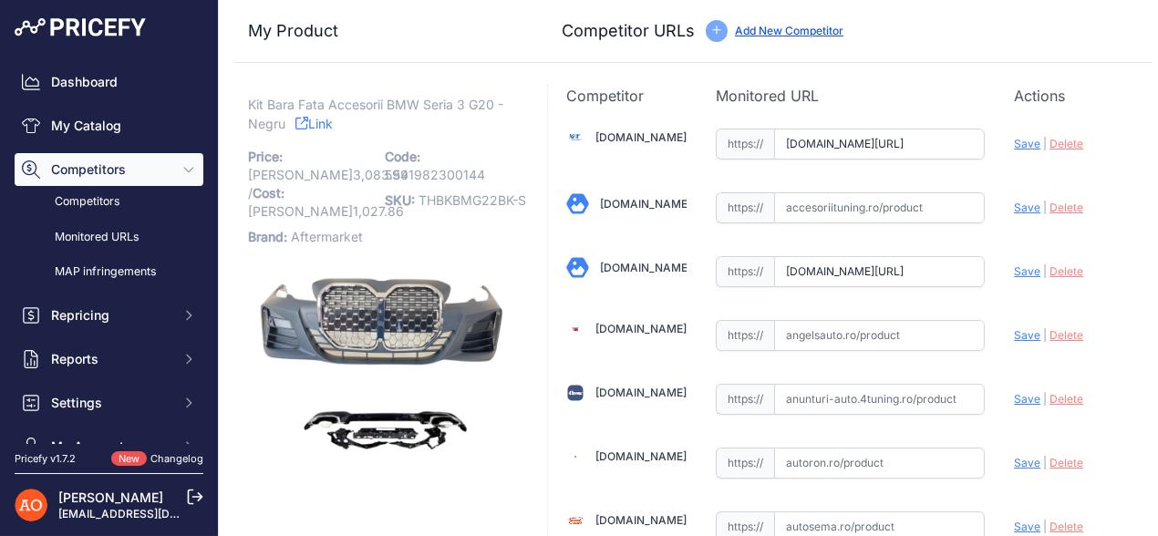
click at [317, 124] on link "Link" at bounding box center [313, 123] width 37 height 23
